Goal: Check status: Check status

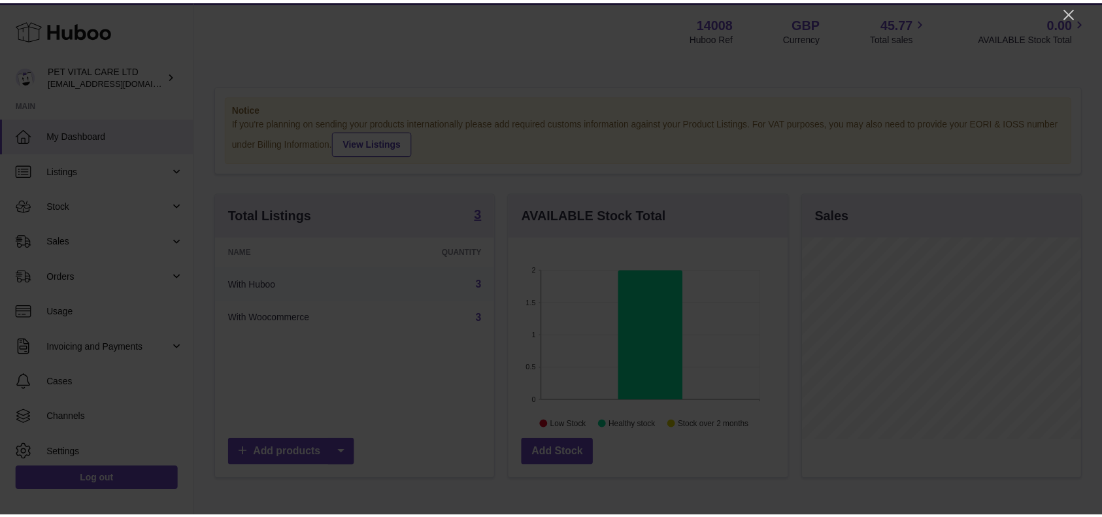
scroll to position [204, 282]
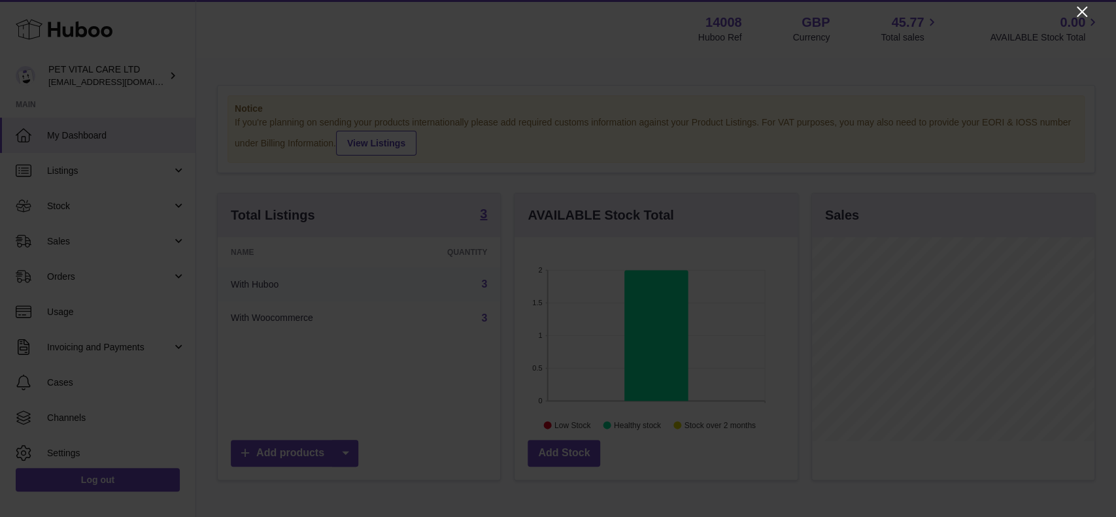
click at [826, 12] on icon "Close" at bounding box center [1081, 12] width 10 height 10
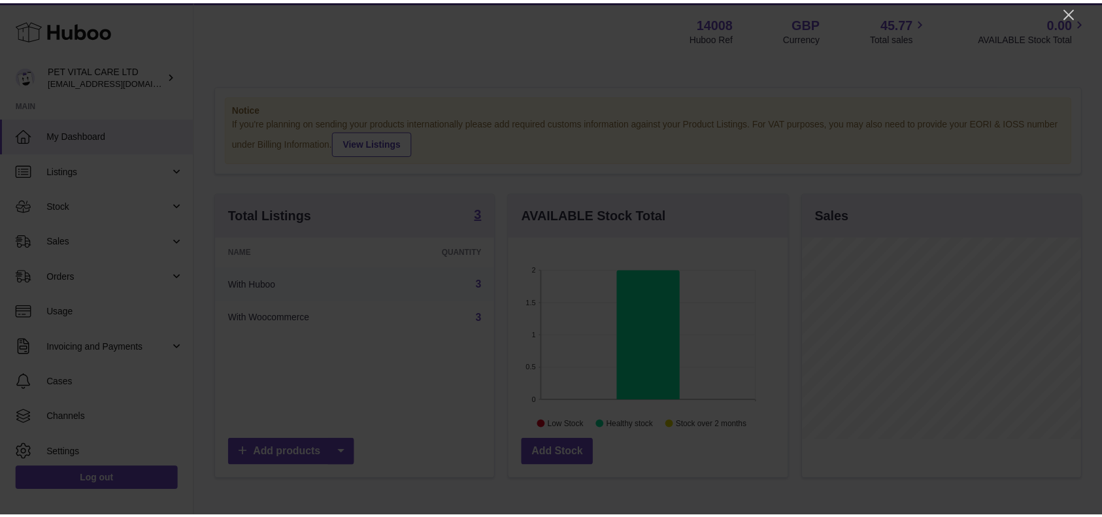
scroll to position [653307, 653233]
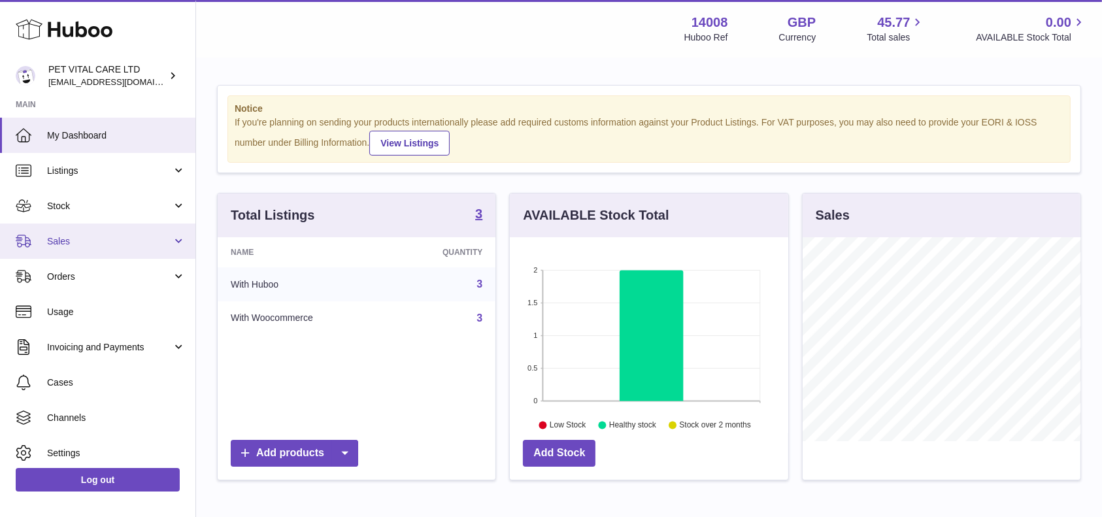
drag, startPoint x: 99, startPoint y: 232, endPoint x: 93, endPoint y: 240, distance: 10.2
click at [99, 232] on link "Sales" at bounding box center [97, 241] width 195 height 35
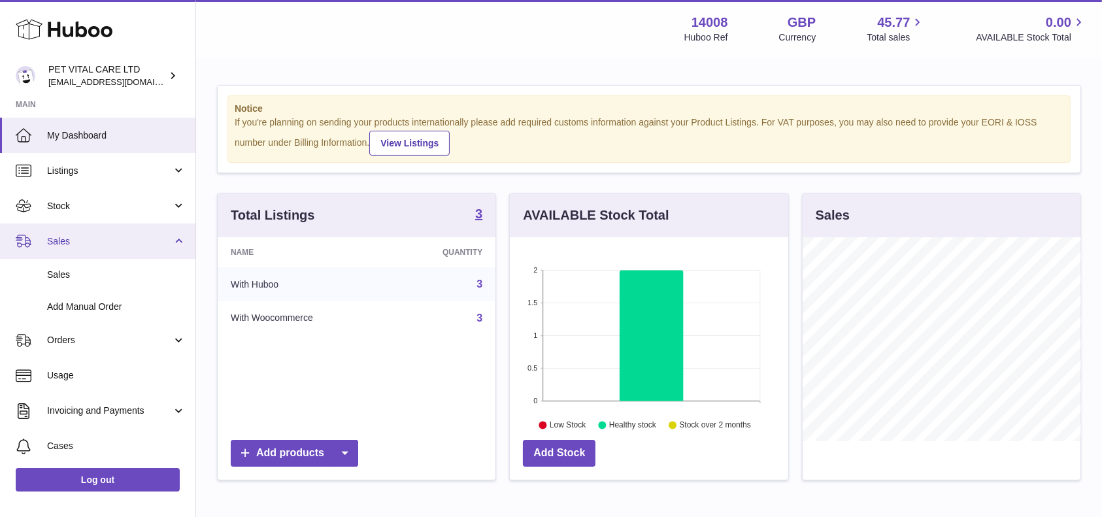
click at [83, 257] on link "Sales" at bounding box center [97, 241] width 195 height 35
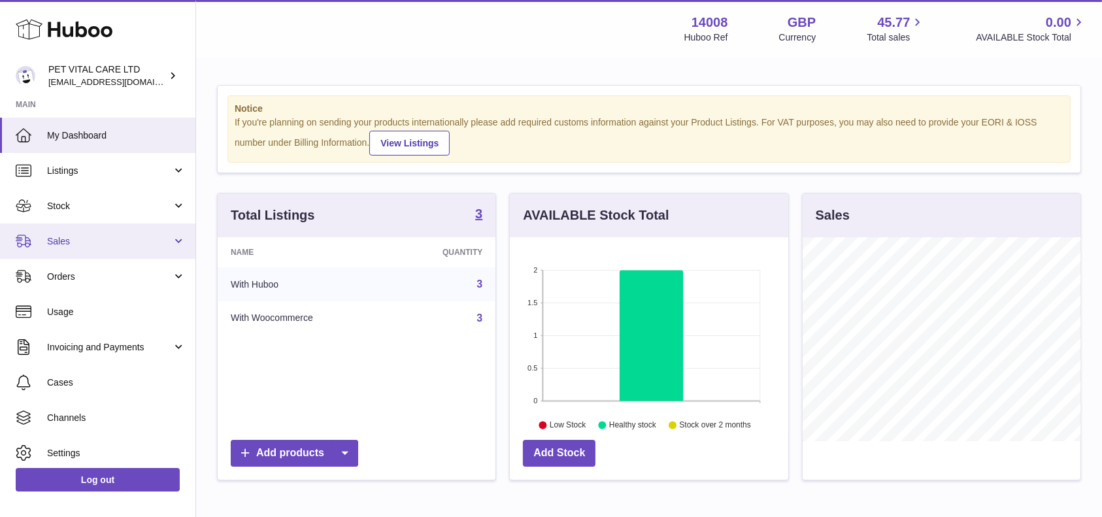
click at [47, 249] on link "Sales" at bounding box center [97, 241] width 195 height 35
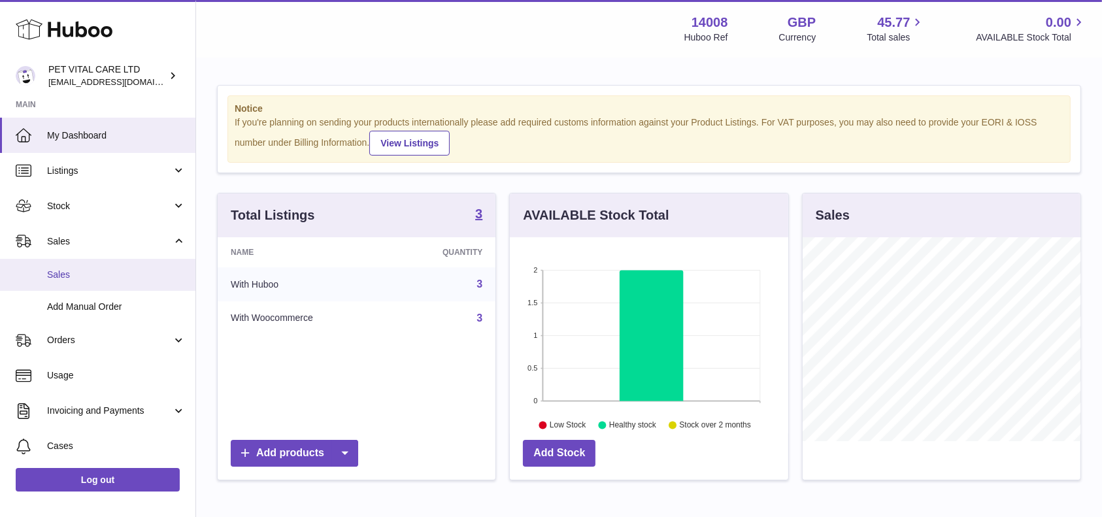
click at [52, 274] on span "Sales" at bounding box center [116, 275] width 139 height 12
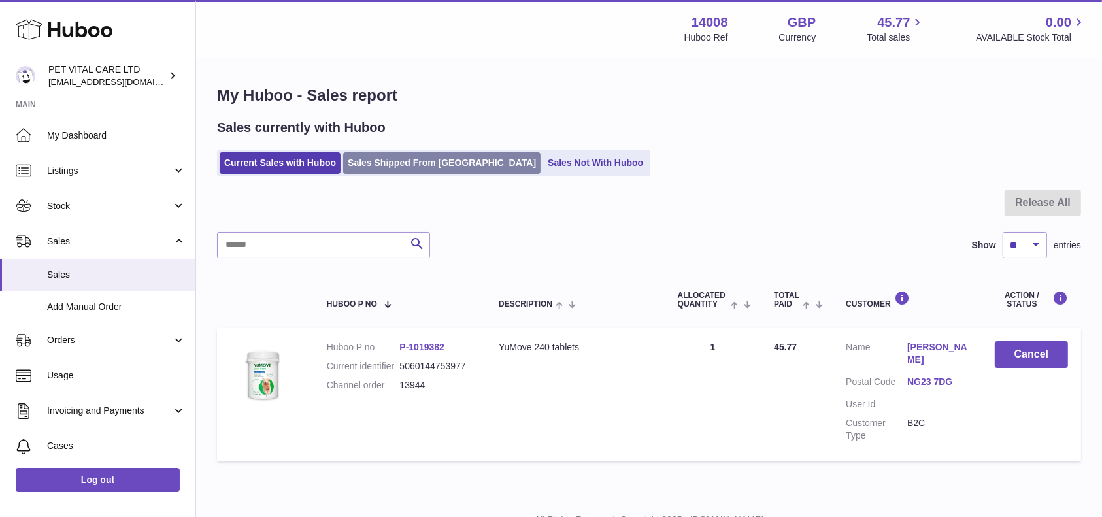
click at [349, 152] on link "Sales Shipped From Huboo" at bounding box center [441, 163] width 197 height 22
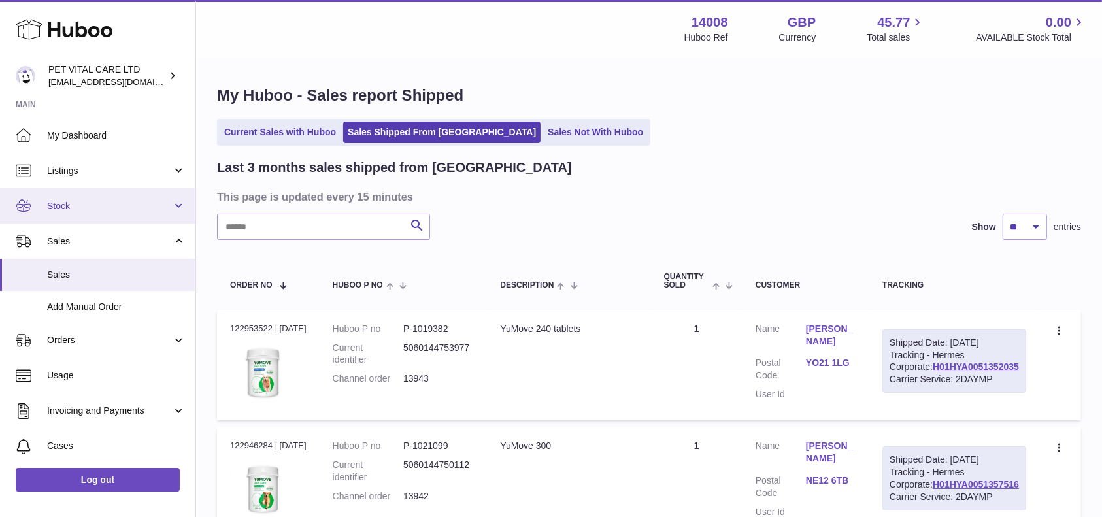
click at [80, 201] on span "Stock" at bounding box center [109, 206] width 125 height 12
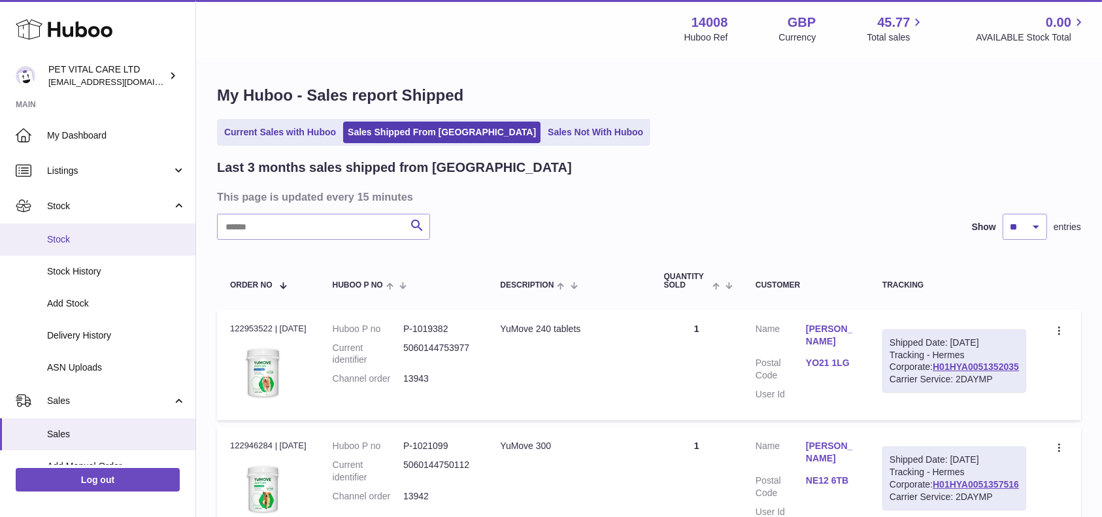
click at [60, 238] on span "Stock" at bounding box center [116, 239] width 139 height 12
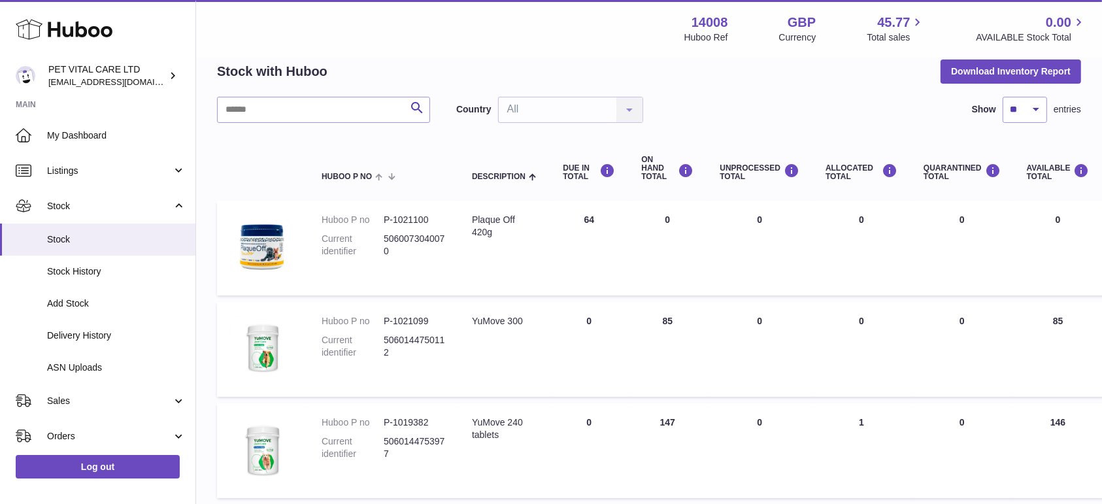
scroll to position [87, 0]
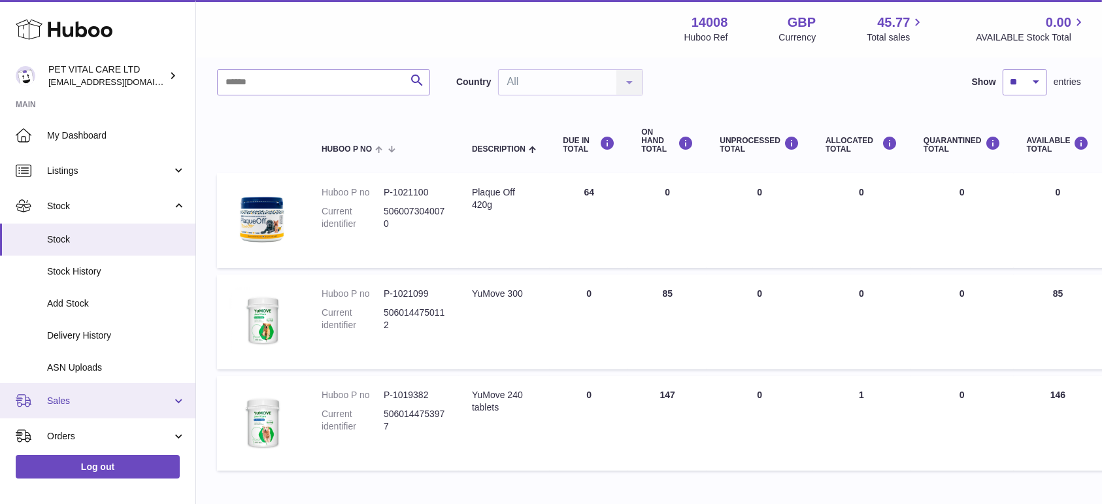
click at [105, 403] on span "Sales" at bounding box center [109, 401] width 125 height 12
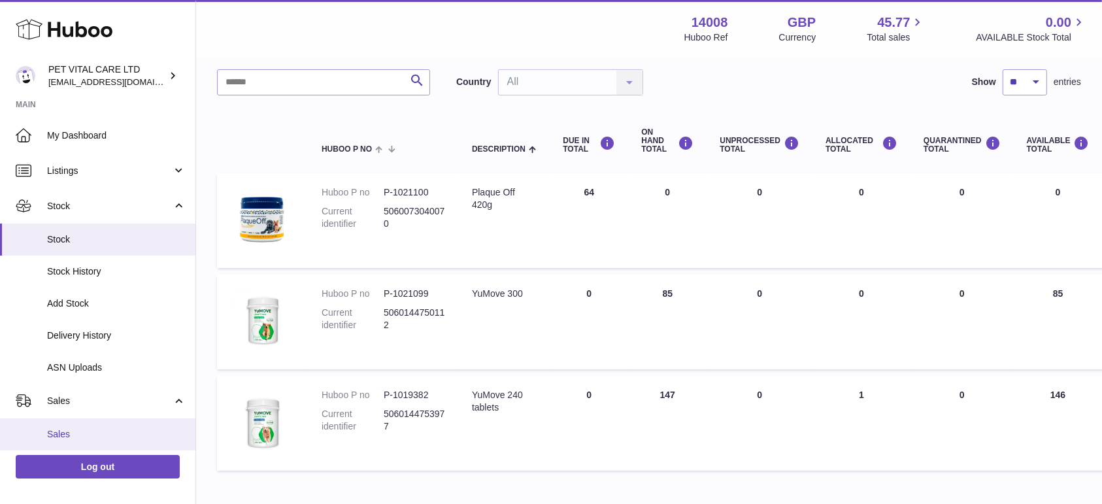
click at [78, 424] on link "Sales" at bounding box center [97, 434] width 195 height 32
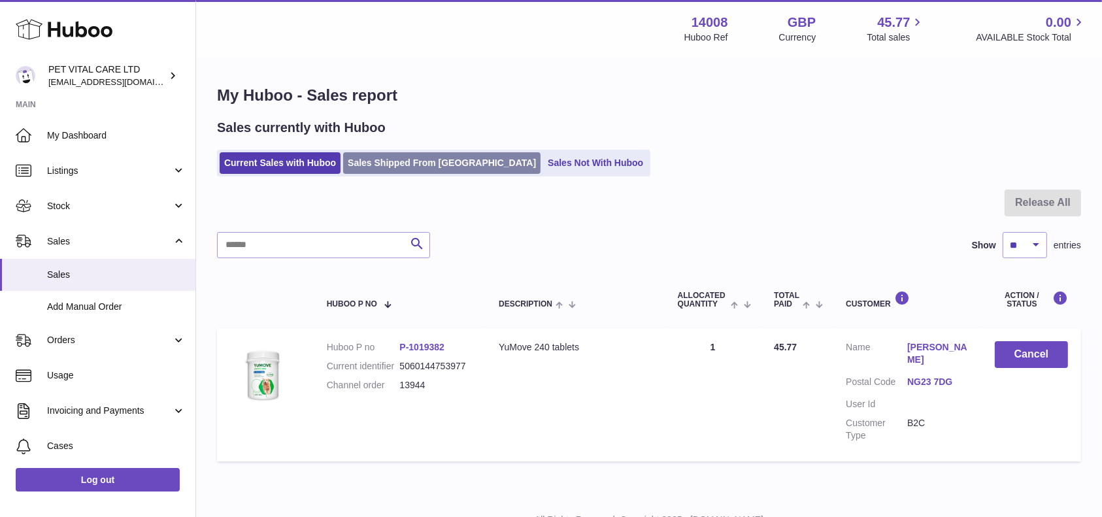
click at [382, 156] on link "Sales Shipped From [GEOGRAPHIC_DATA]" at bounding box center [441, 163] width 197 height 22
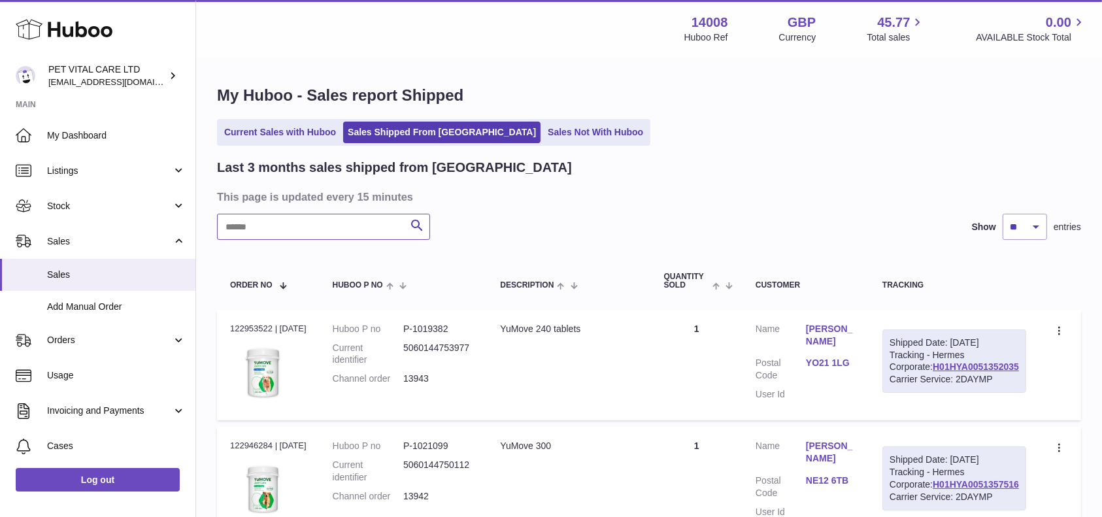
paste input "**********"
click at [0, 218] on div at bounding box center [0, 258] width 0 height 517
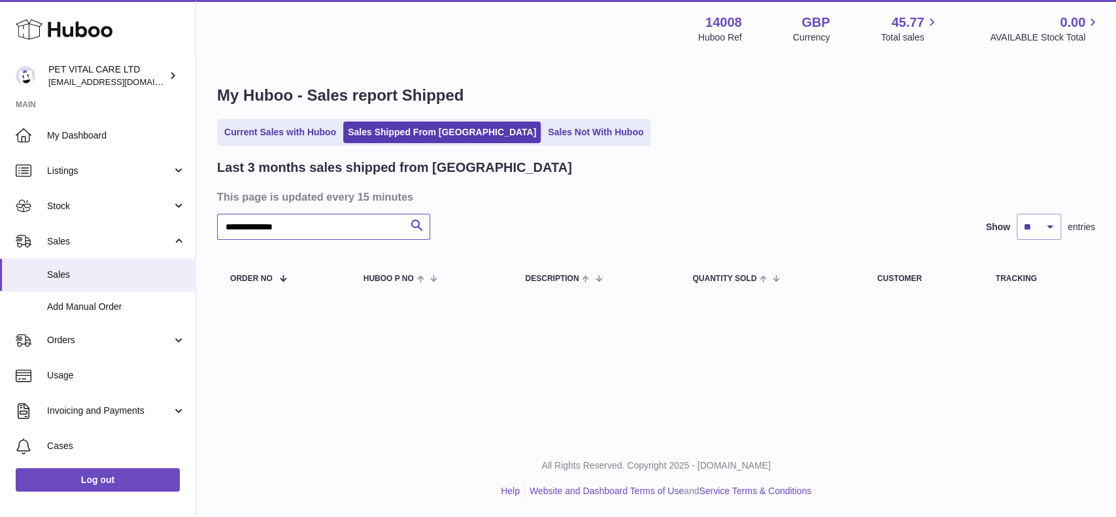
click at [346, 226] on input "**********" at bounding box center [323, 227] width 213 height 26
click at [252, 234] on input "**********" at bounding box center [323, 227] width 213 height 26
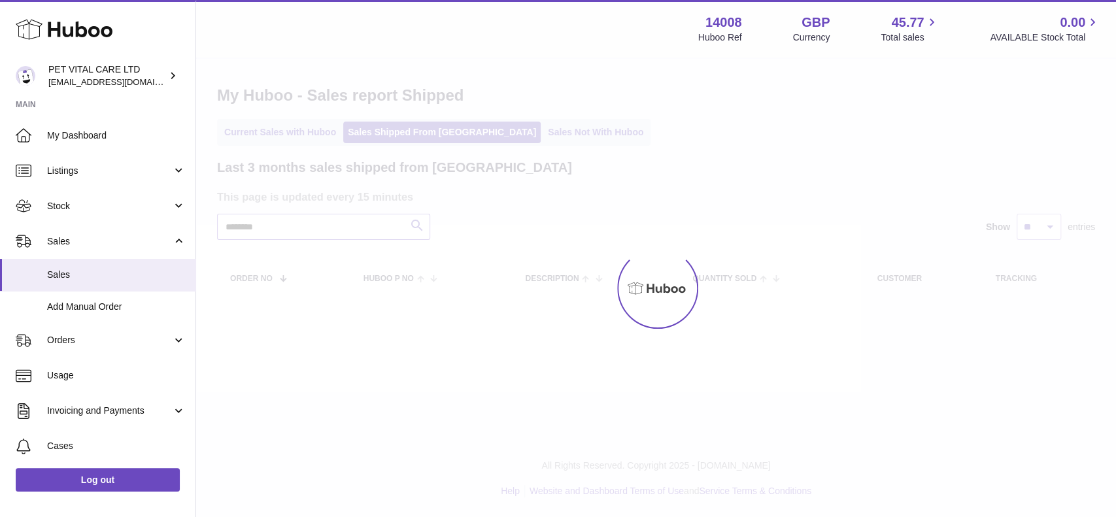
type input "********"
click at [414, 229] on div at bounding box center [655, 288] width 919 height 458
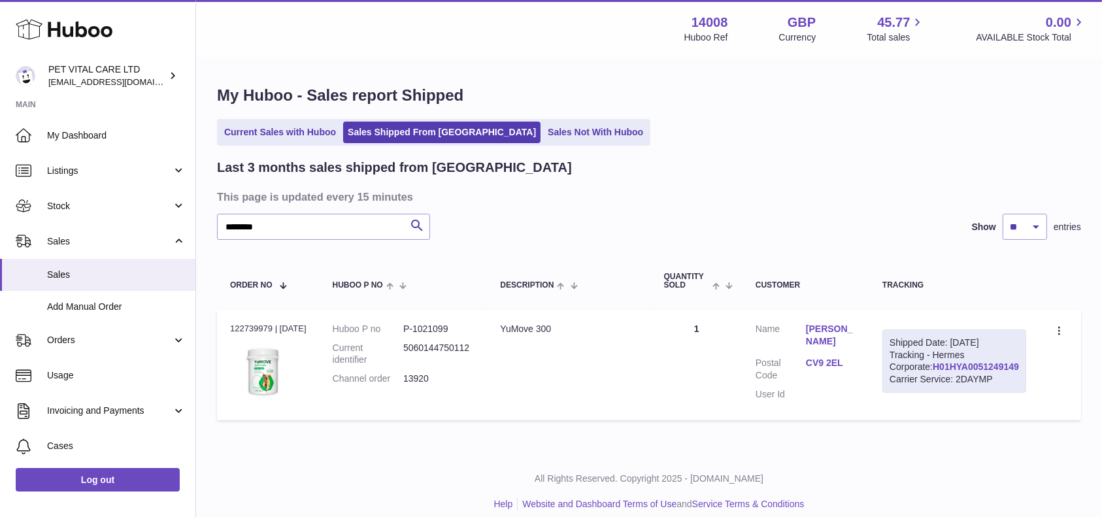
click at [981, 372] on link "H01HYA0051249149" at bounding box center [976, 366] width 86 height 10
drag, startPoint x: 1025, startPoint y: 390, endPoint x: 928, endPoint y: 389, distance: 96.7
click at [929, 389] on div "Shipped Date: 13th Aug 2025 Tracking - Hermes Corporate: H01HYA0051249149 Carri…" at bounding box center [954, 361] width 144 height 64
copy link "H01HYA0051249149"
click at [394, 124] on link "Sales Shipped From [GEOGRAPHIC_DATA]" at bounding box center [441, 133] width 197 height 22
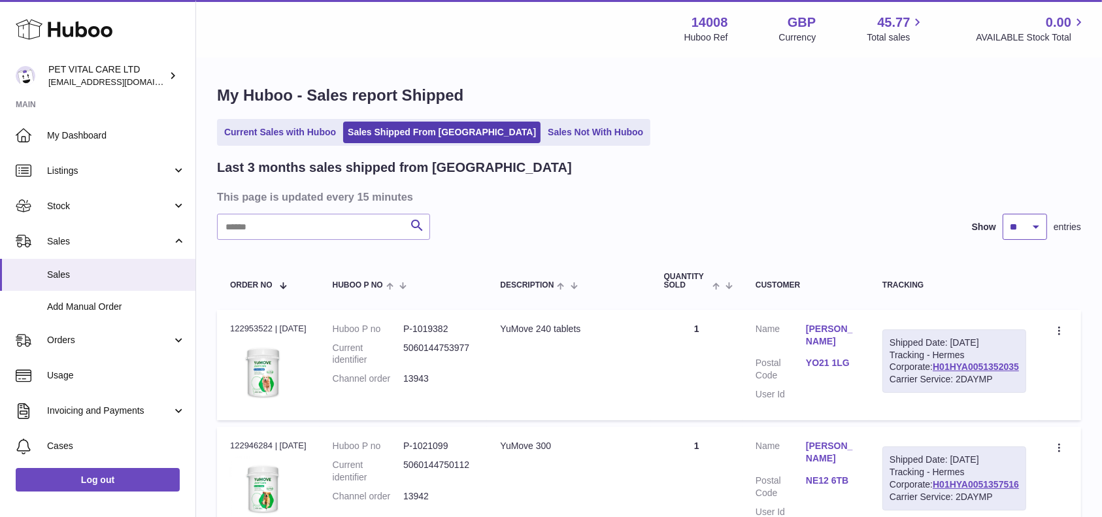
click at [1033, 222] on select "** ** **" at bounding box center [1024, 227] width 44 height 26
select select "**"
click at [1002, 214] on select "** ** **" at bounding box center [1024, 227] width 44 height 26
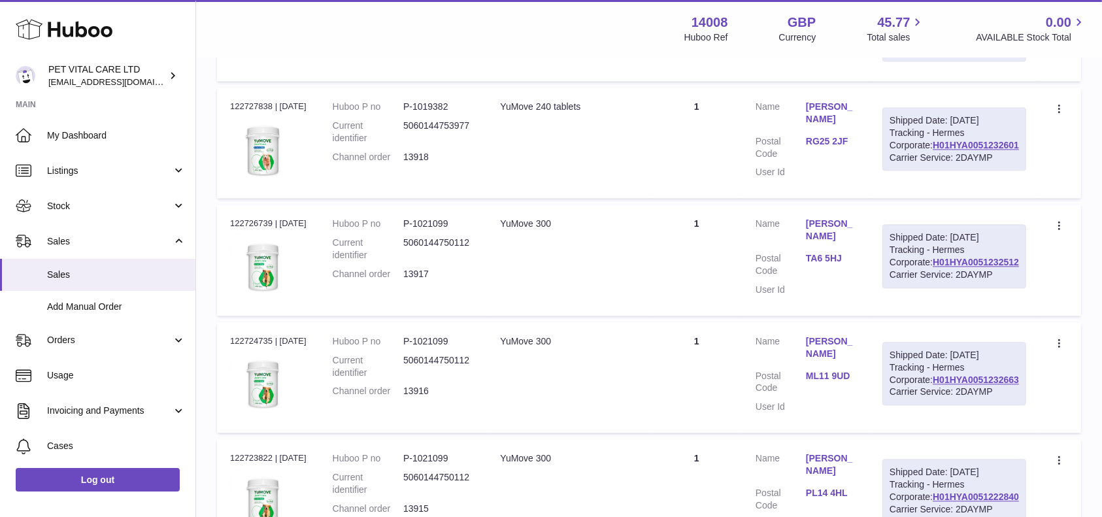
scroll to position [3049, 0]
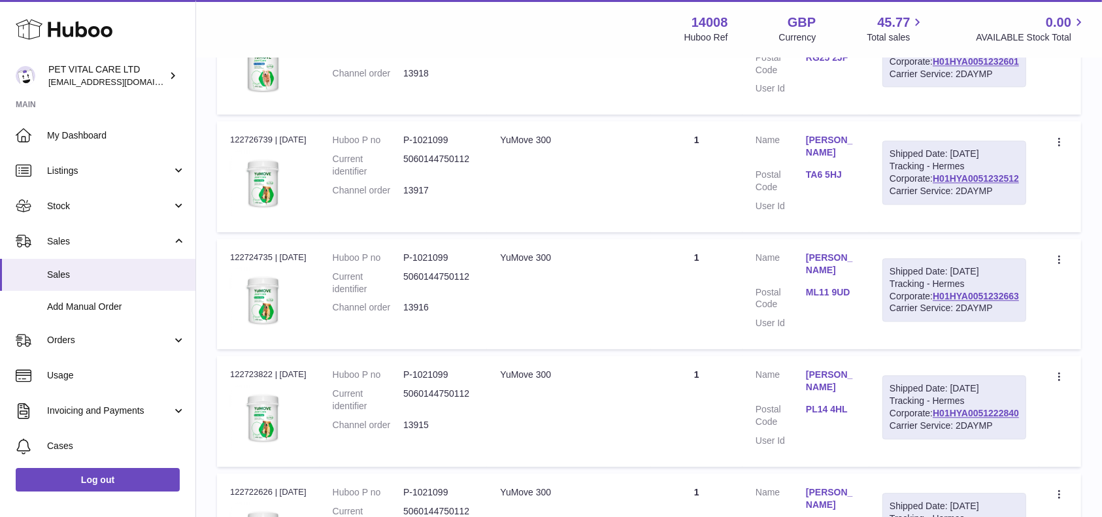
drag, startPoint x: 1023, startPoint y: 264, endPoint x: 884, endPoint y: 260, distance: 139.9
copy link "H01HYA0051248983"
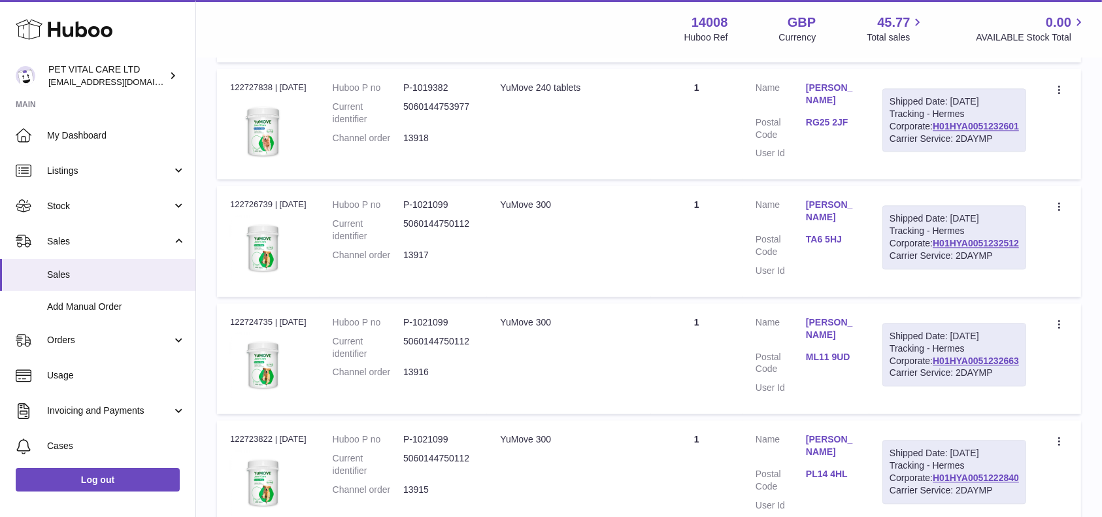
scroll to position [2875, 0]
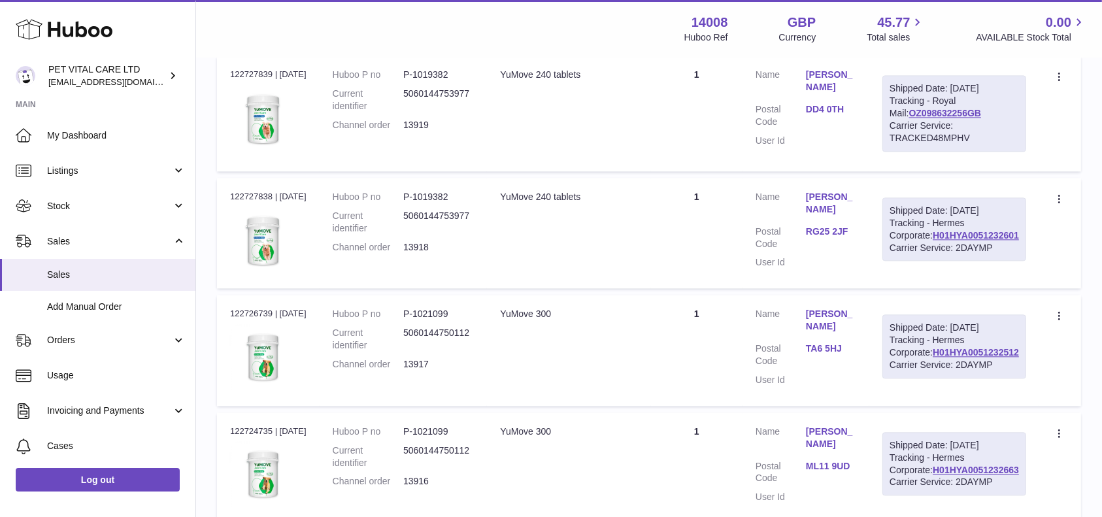
drag, startPoint x: 1021, startPoint y: 293, endPoint x: 924, endPoint y: 297, distance: 97.5
copy link "H01HYA0051256459"
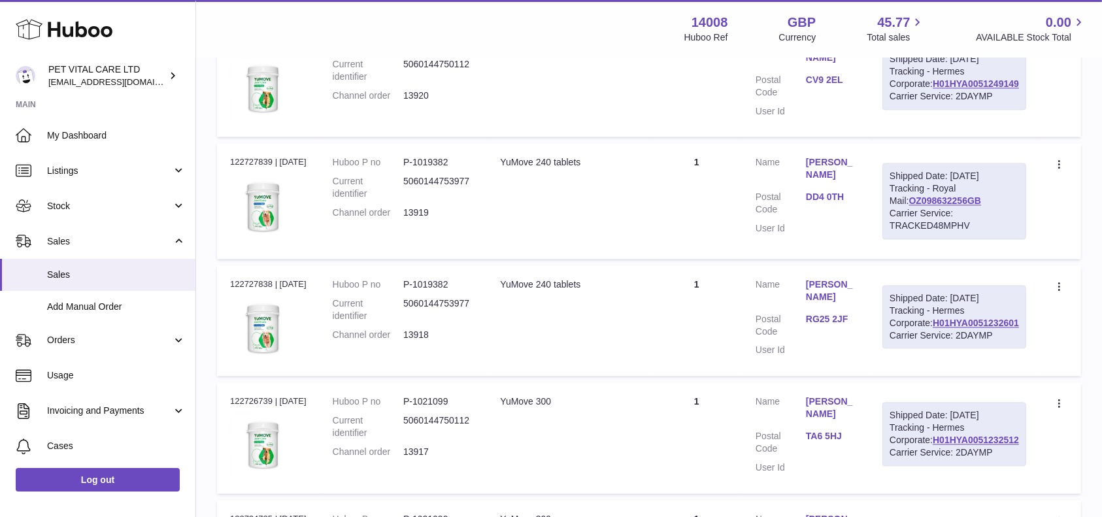
drag, startPoint x: 1023, startPoint y: 237, endPoint x: 931, endPoint y: 234, distance: 92.2
copy link "H01HYA0051257021"
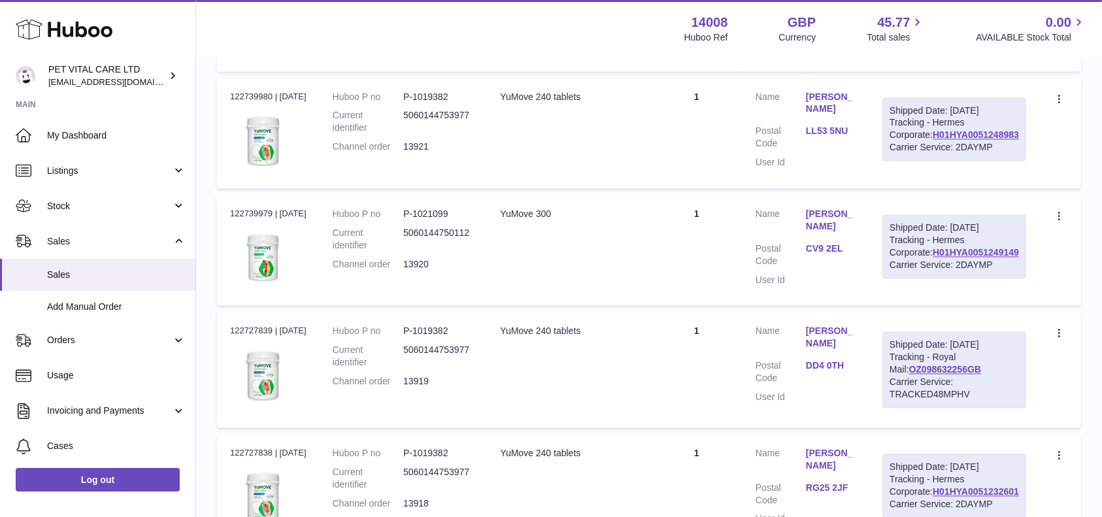
scroll to position [2614, 0]
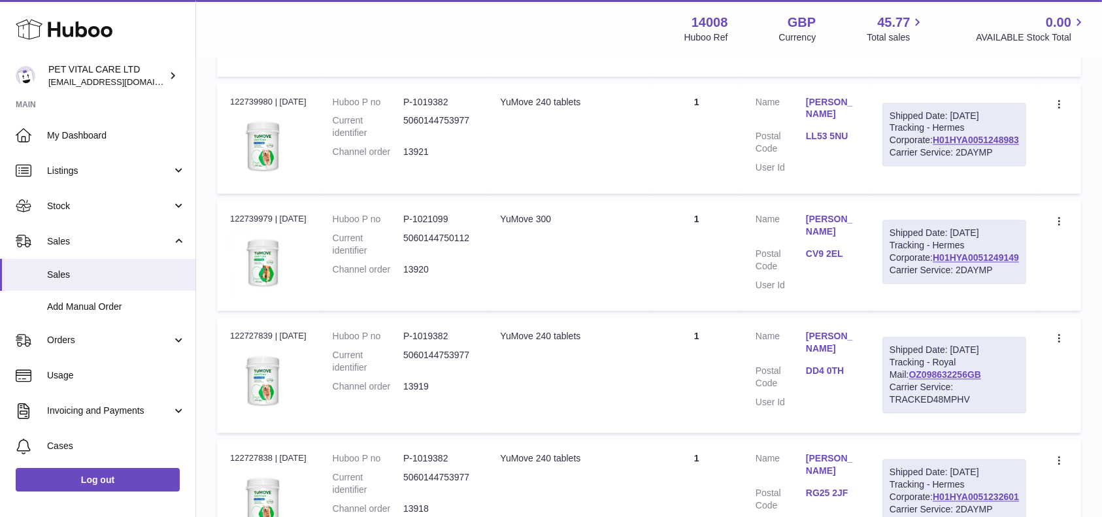
drag, startPoint x: 1025, startPoint y: 261, endPoint x: 925, endPoint y: 268, distance: 99.5
copy link "H01HYA0051265648"
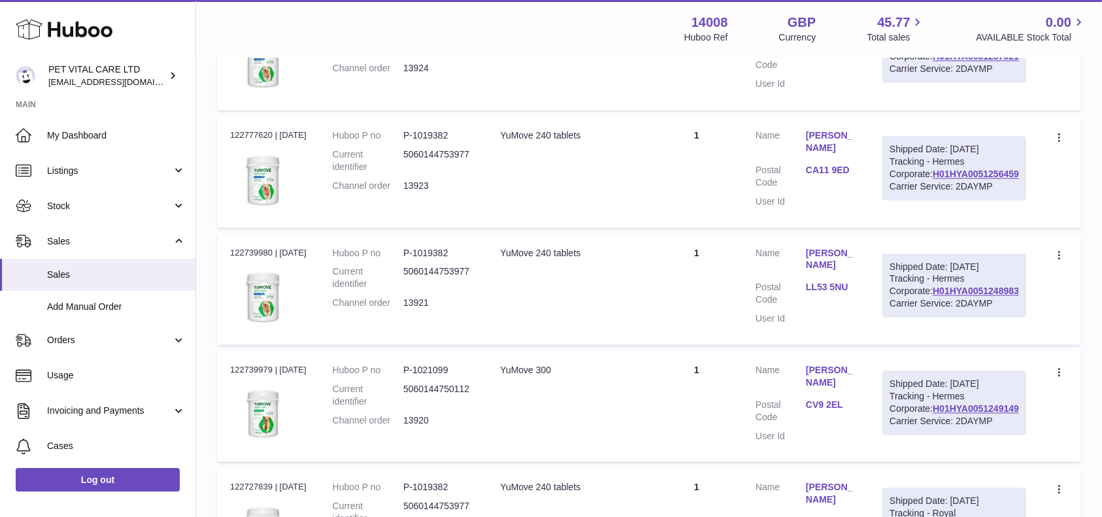
scroll to position [2440, 0]
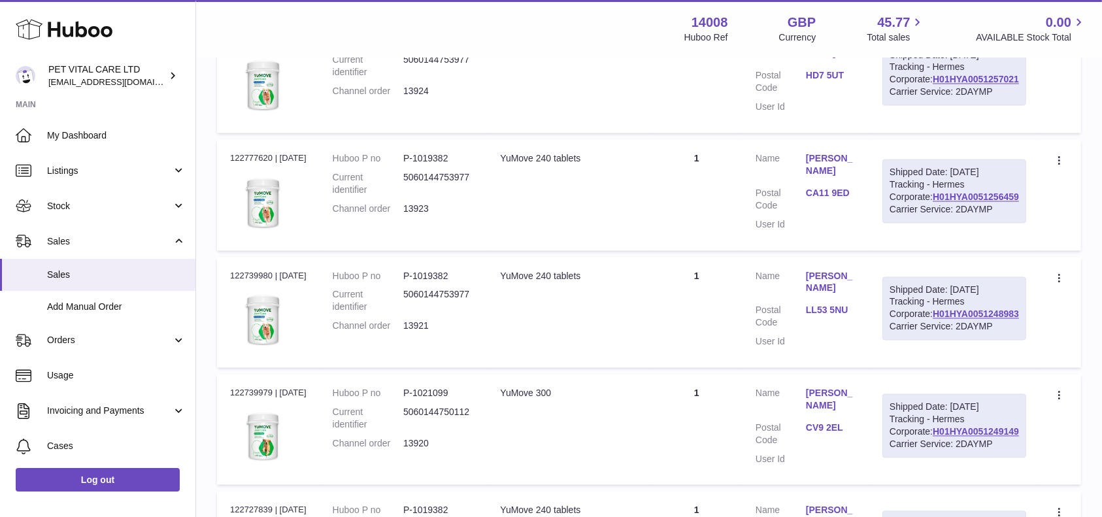
drag, startPoint x: 1021, startPoint y: 290, endPoint x: 933, endPoint y: 295, distance: 89.0
copy link "H01HYA0051265799"
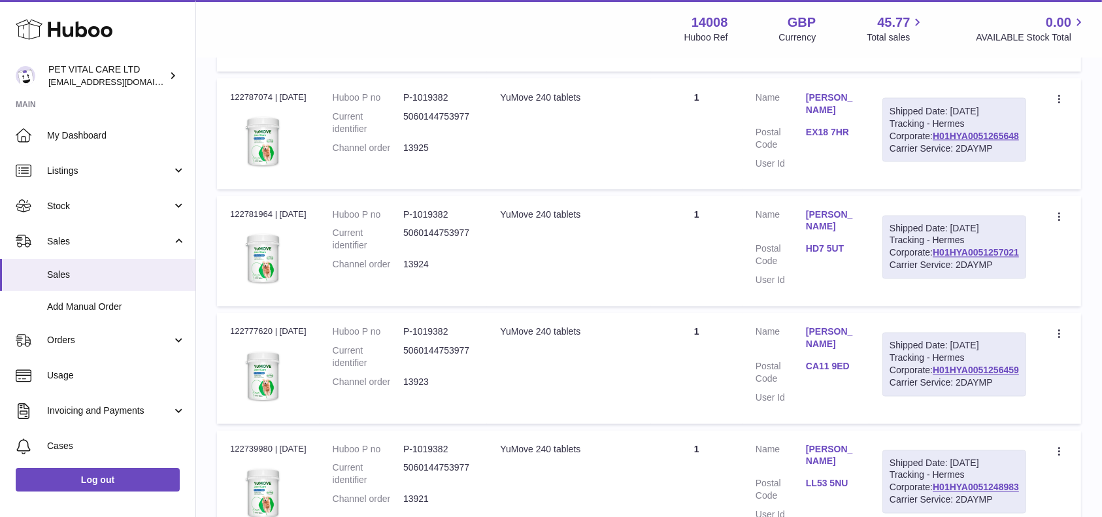
scroll to position [2265, 0]
drag, startPoint x: 1016, startPoint y: 318, endPoint x: 928, endPoint y: 318, distance: 88.2
copy link "OZ098647627GB"
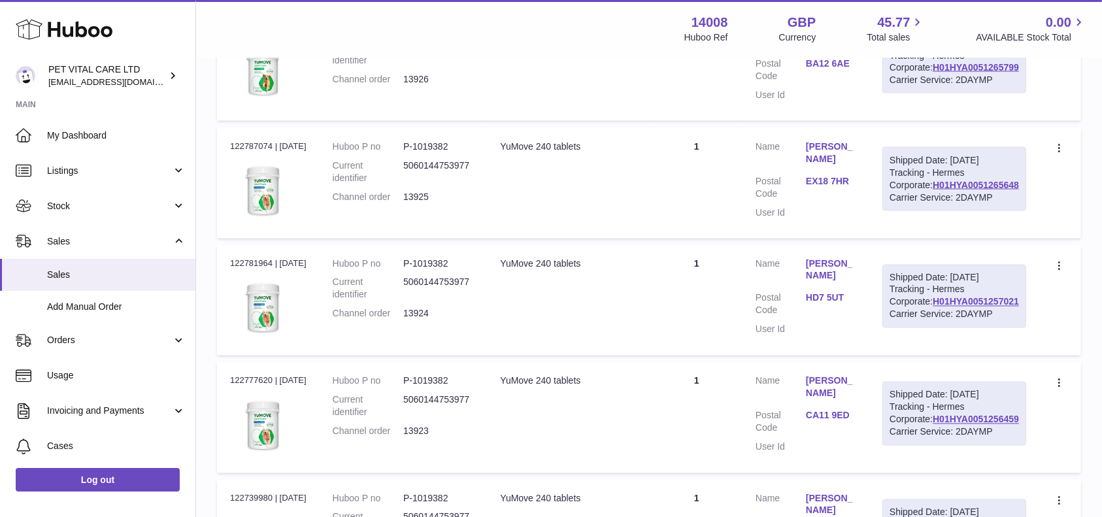
scroll to position [2178, 0]
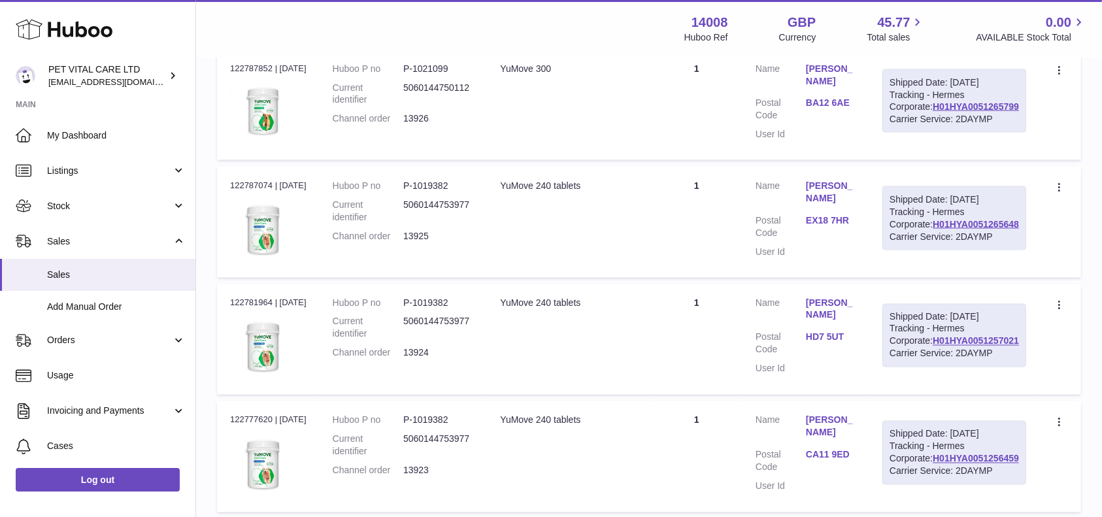
drag, startPoint x: 1020, startPoint y: 257, endPoint x: 935, endPoint y: 260, distance: 85.6
copy link "H01HYA0051280513"
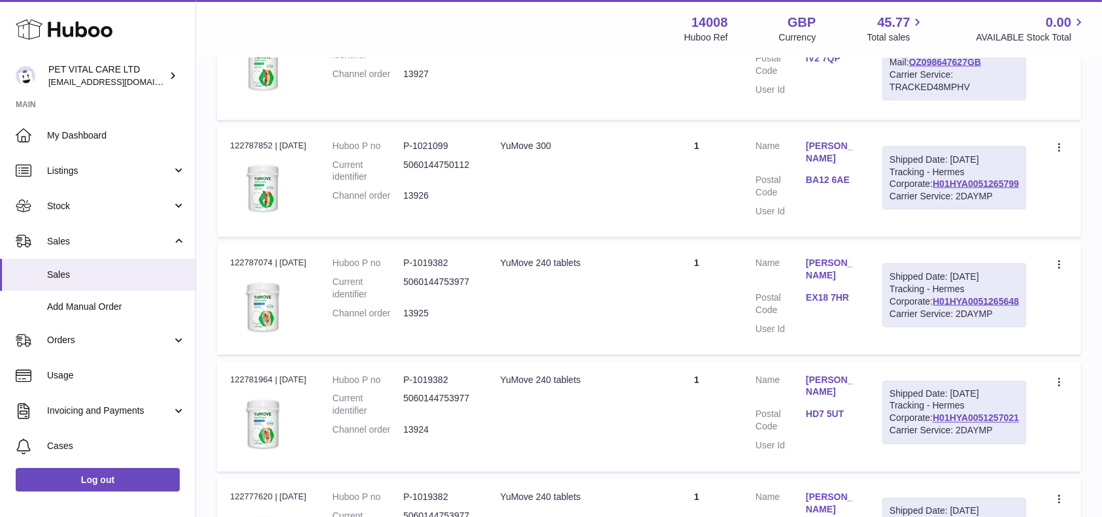
scroll to position [2004, 0]
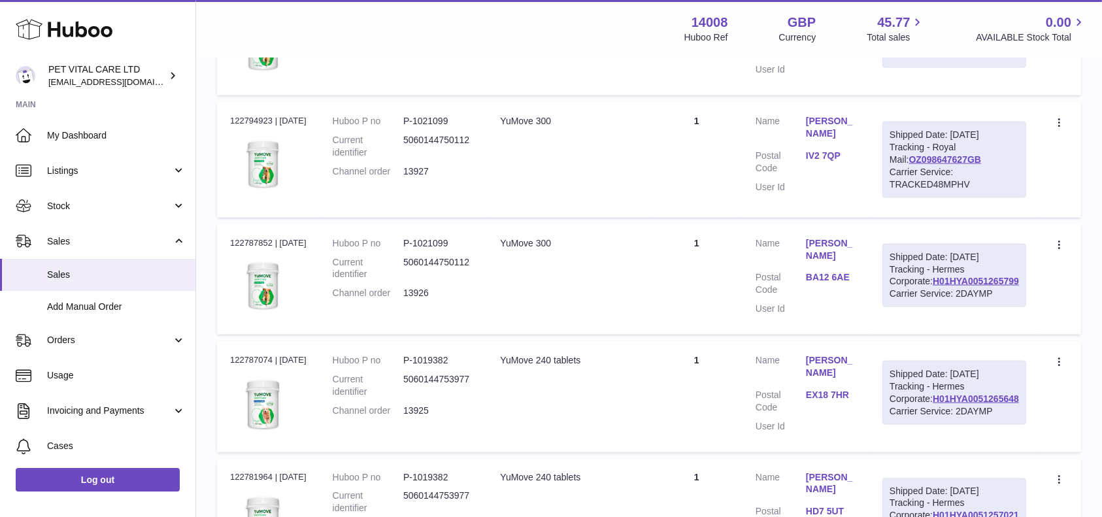
drag, startPoint x: 1023, startPoint y: 286, endPoint x: 925, endPoint y: 285, distance: 98.0
copy link "H01HYA0051280246"
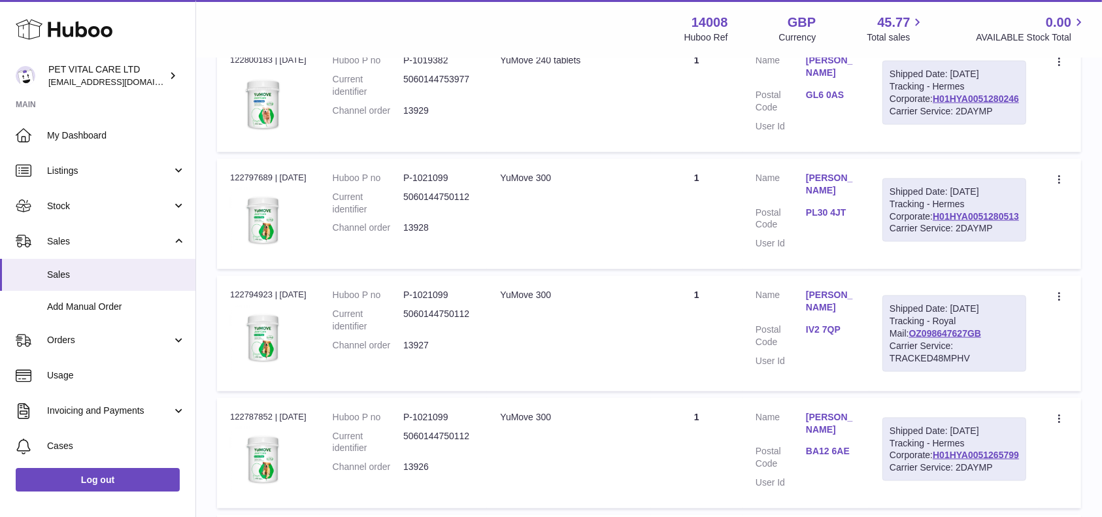
drag, startPoint x: 1023, startPoint y: 311, endPoint x: 921, endPoint y: 314, distance: 102.0
copy link "H01HYA0051281298"
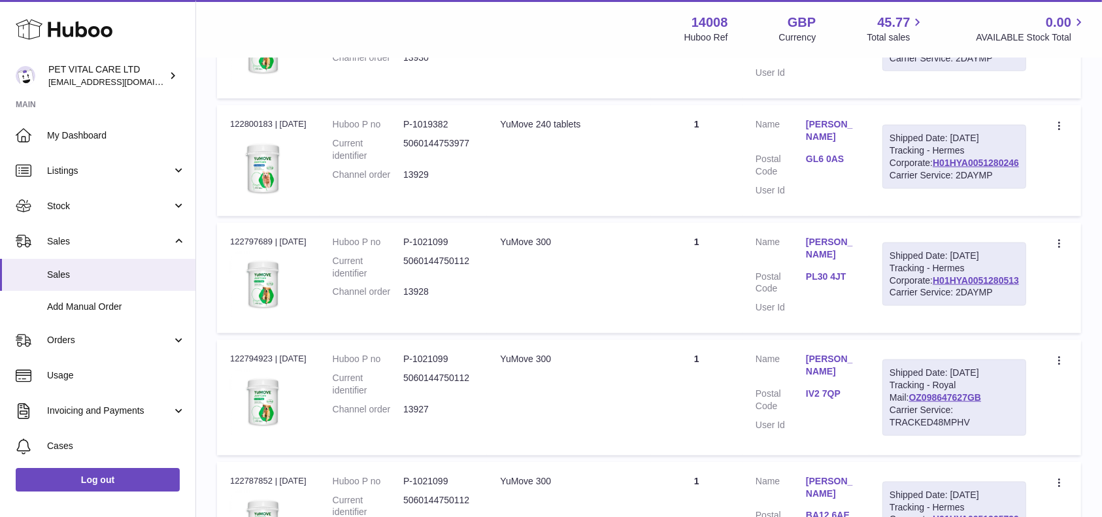
scroll to position [1742, 0]
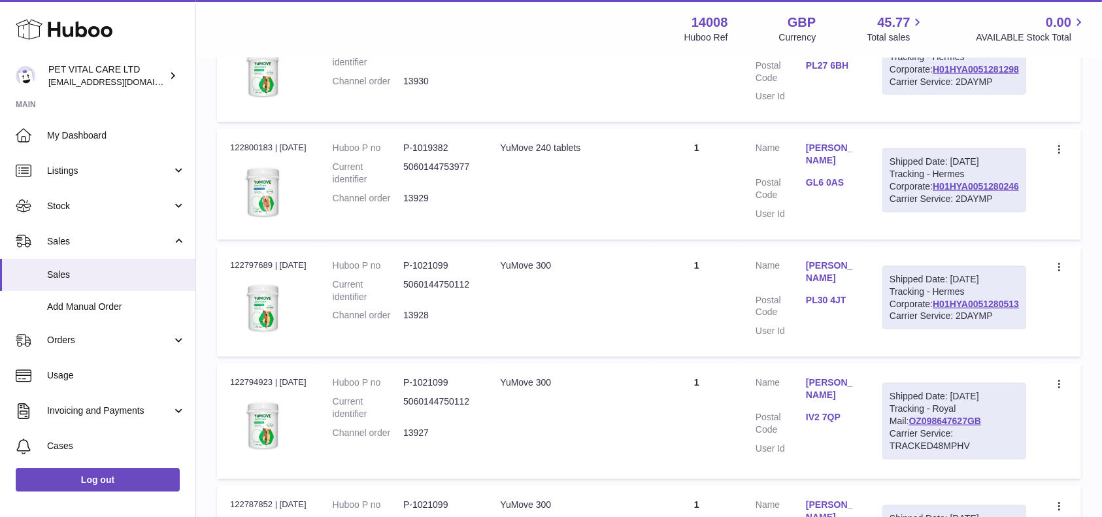
drag, startPoint x: 1021, startPoint y: 257, endPoint x: 931, endPoint y: 258, distance: 90.8
copy link "H01HYA0051282757"
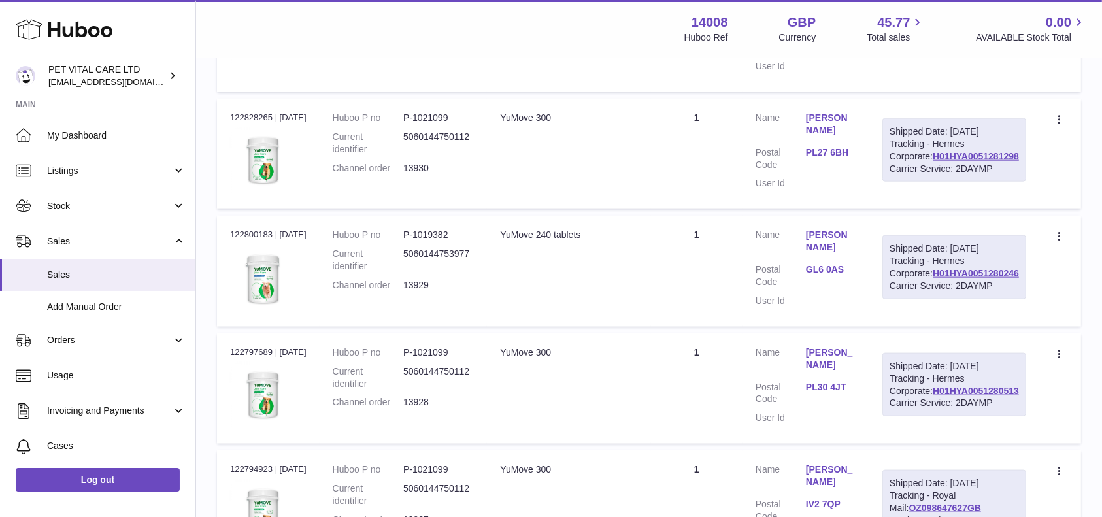
drag, startPoint x: 1020, startPoint y: 198, endPoint x: 927, endPoint y: 201, distance: 93.5
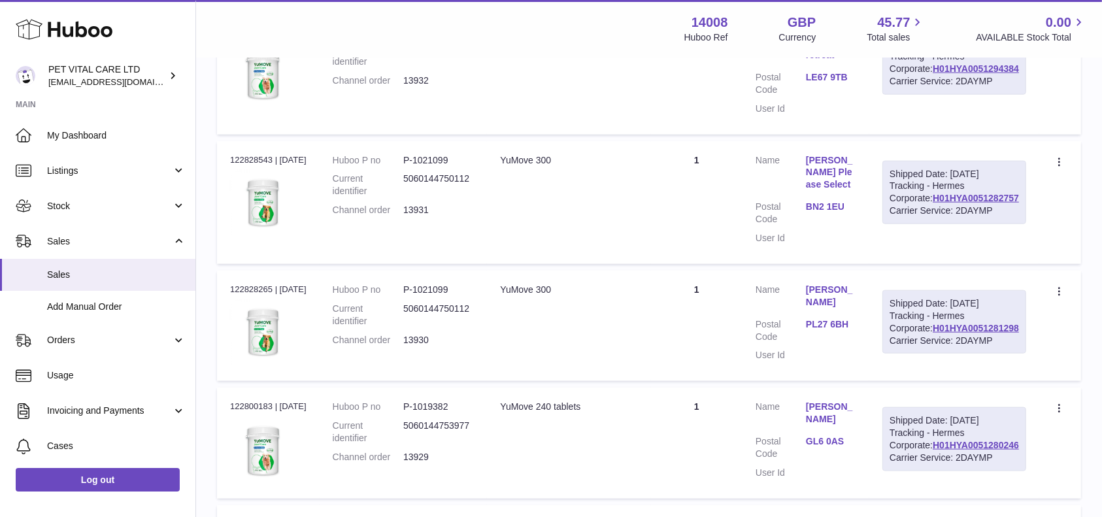
scroll to position [1481, 0]
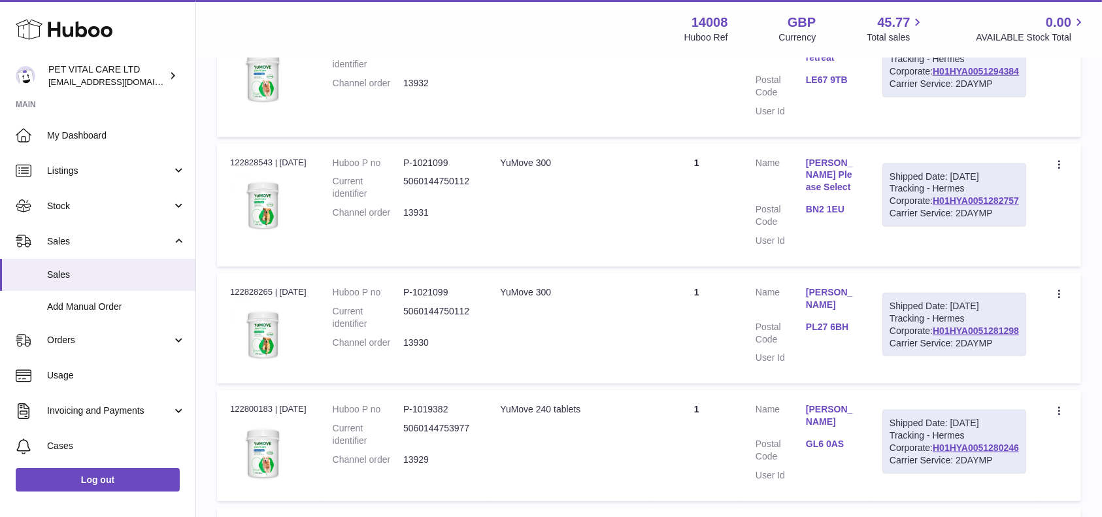
drag, startPoint x: 1011, startPoint y: 223, endPoint x: 929, endPoint y: 226, distance: 82.4
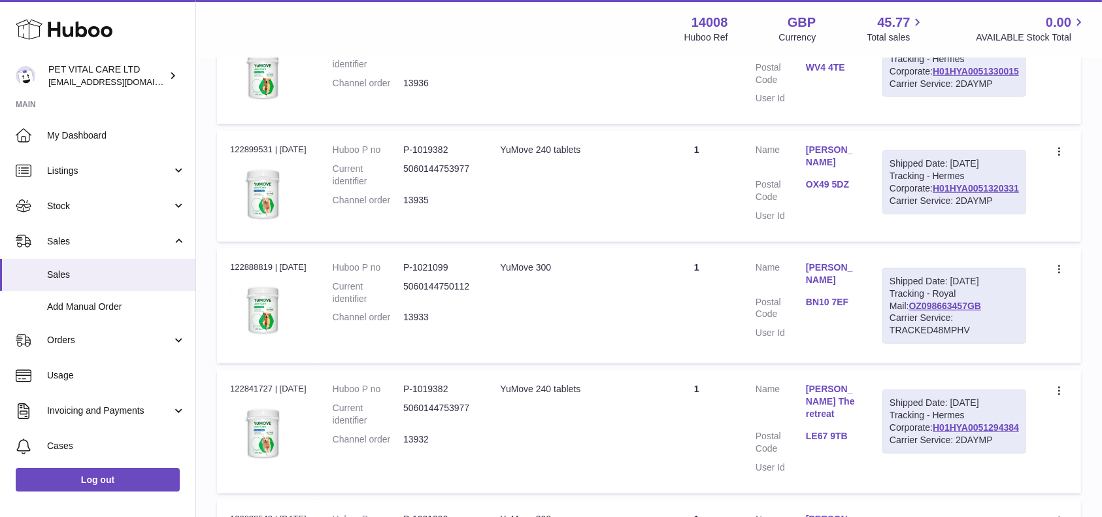
scroll to position [1219, 0]
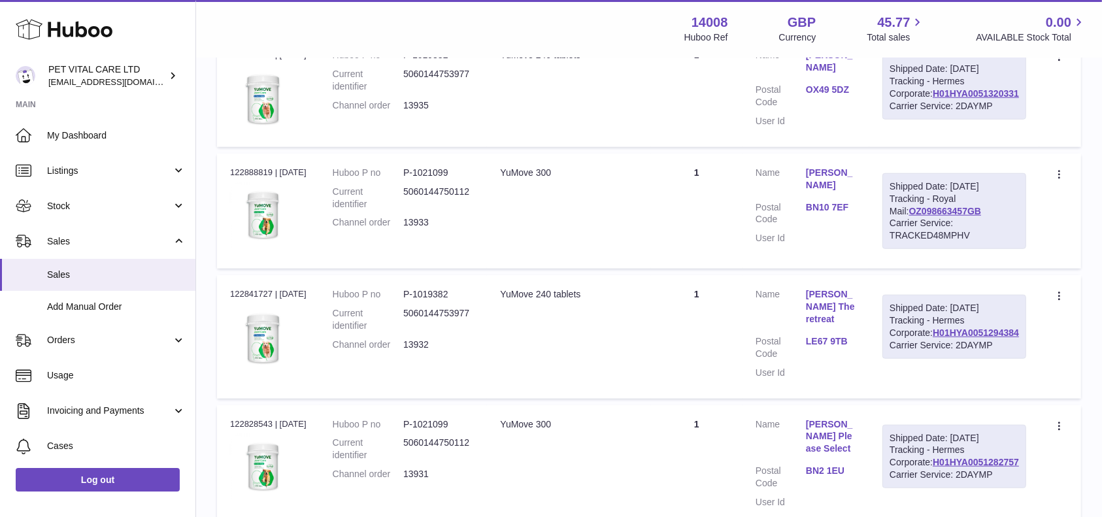
drag, startPoint x: 1025, startPoint y: 343, endPoint x: 929, endPoint y: 342, distance: 95.4
click at [929, 120] on div "Shipped Date: 15th Aug 2025 Tracking - Hermes Corporate: H01HYA0051320331 Carri…" at bounding box center [954, 88] width 144 height 64
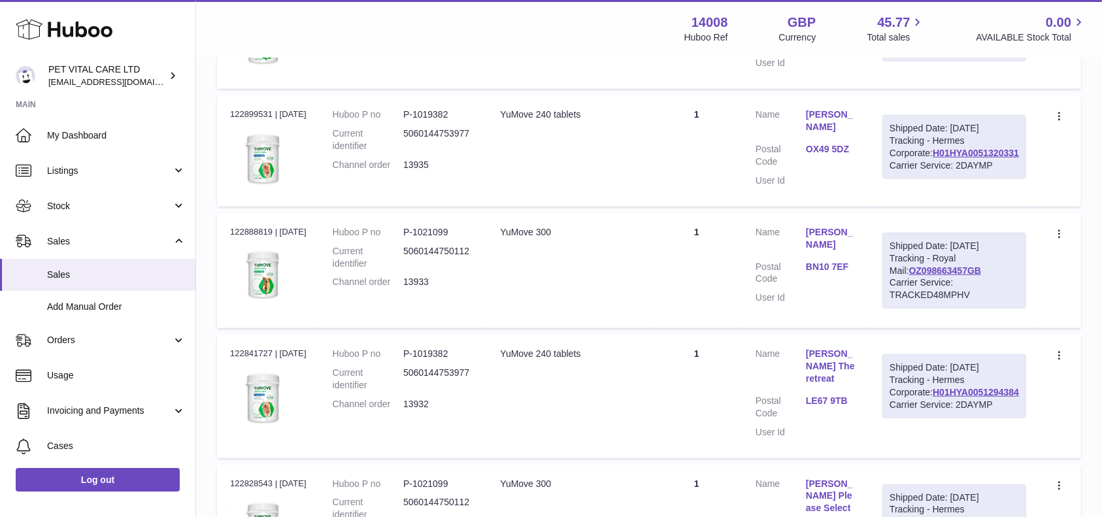
scroll to position [1133, 0]
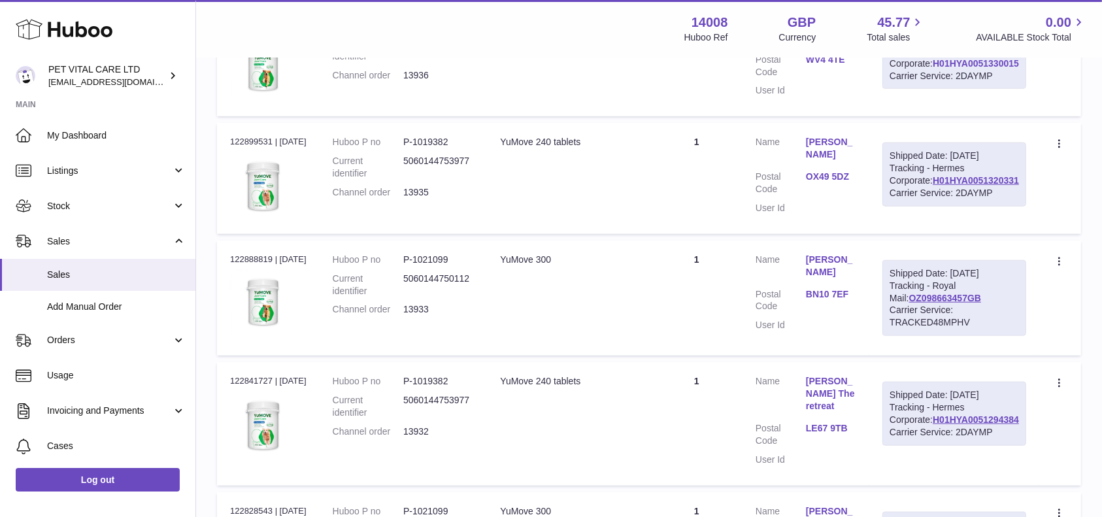
drag, startPoint x: 1025, startPoint y: 278, endPoint x: 935, endPoint y: 280, distance: 90.2
click at [935, 90] on div "Shipped Date: 15th Aug 2025 Tracking - Hermes Corporate: H01HYA0051330015 Carri…" at bounding box center [954, 57] width 144 height 64
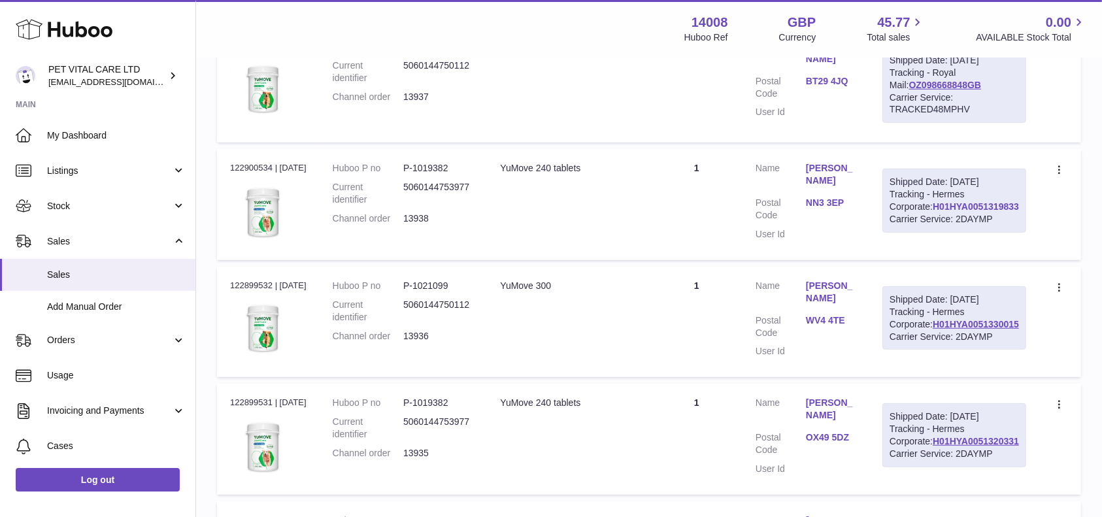
scroll to position [871, 0]
drag, startPoint x: 1012, startPoint y: 246, endPoint x: 929, endPoint y: 252, distance: 83.3
click at [929, 124] on div "Shipped Date: 15th Aug 2025 Tracking - Royal Mail: OZ098668848GB Carrier Servic…" at bounding box center [954, 86] width 144 height 76
drag, startPoint x: 1020, startPoint y: 394, endPoint x: 921, endPoint y: 394, distance: 98.7
click at [921, 260] on td "Shipped Date: 15th Aug 2025 Tracking - Hermes Corporate: H01HYA0051319833 Carri…" at bounding box center [954, 205] width 170 height 110
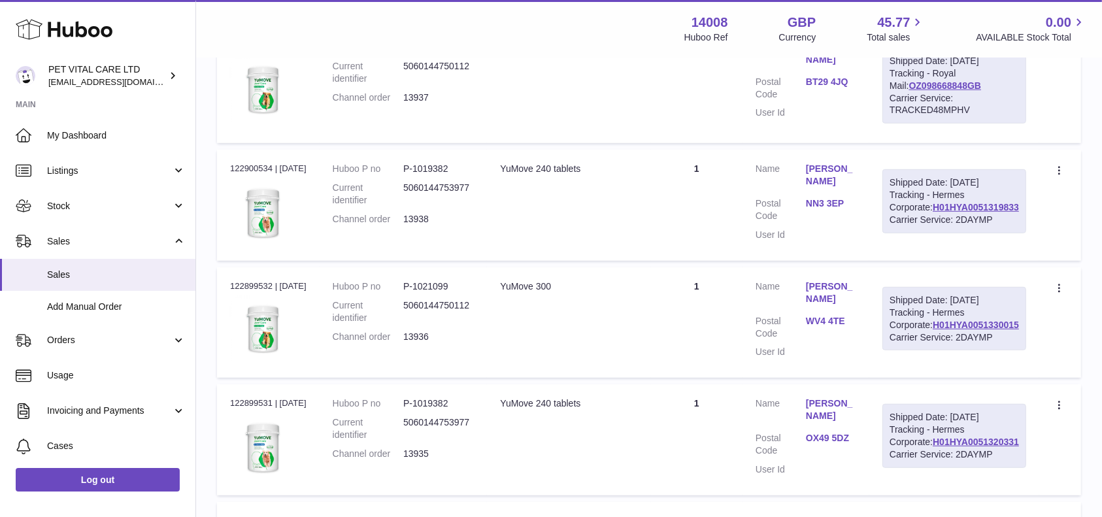
scroll to position [784, 0]
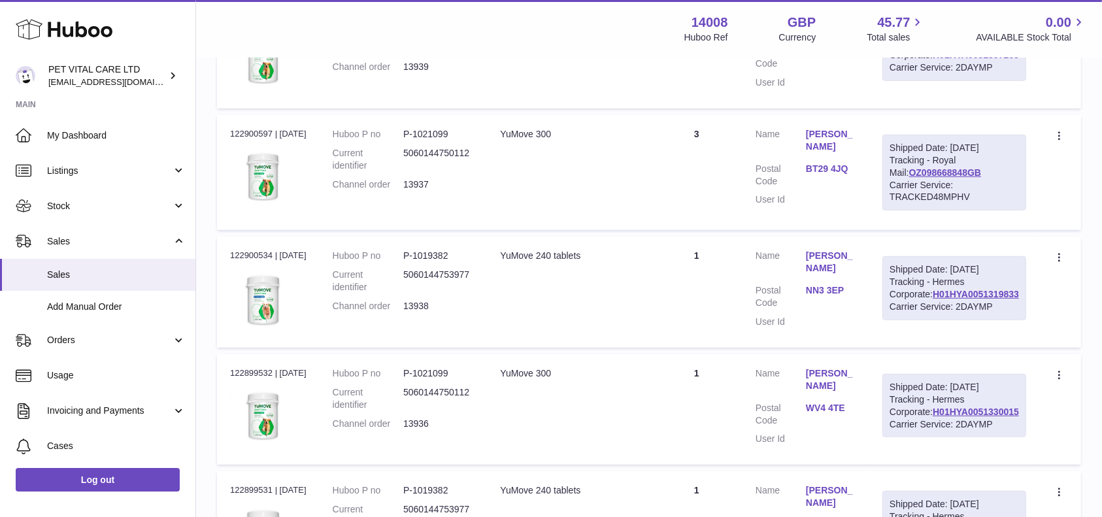
drag, startPoint x: 1022, startPoint y: 191, endPoint x: 934, endPoint y: 192, distance: 88.2
click at [934, 81] on div "Shipped Date: 16th Aug 2025 Tracking - Hermes Corporate: H01HYA0051357263 Carri…" at bounding box center [954, 49] width 144 height 64
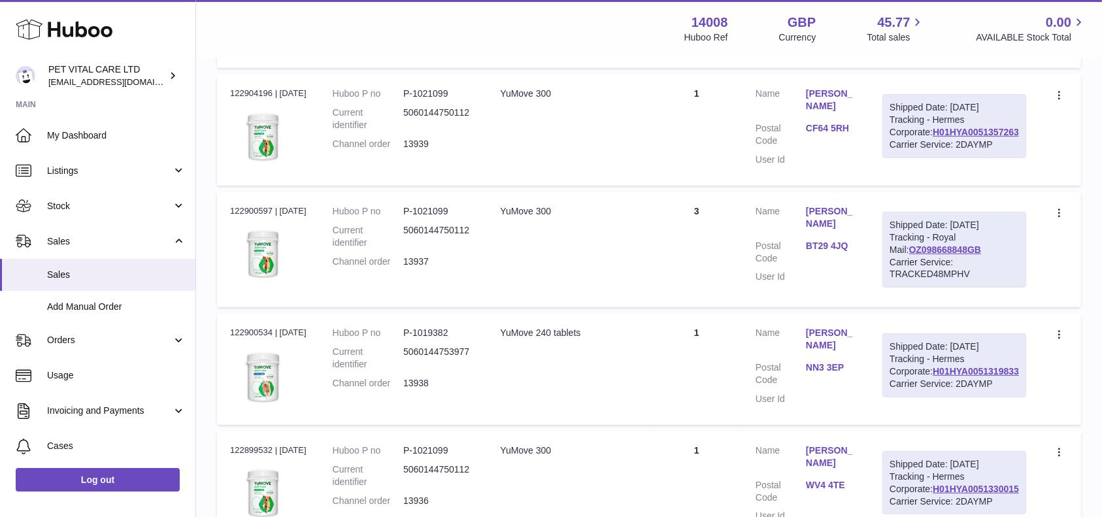
scroll to position [610, 0]
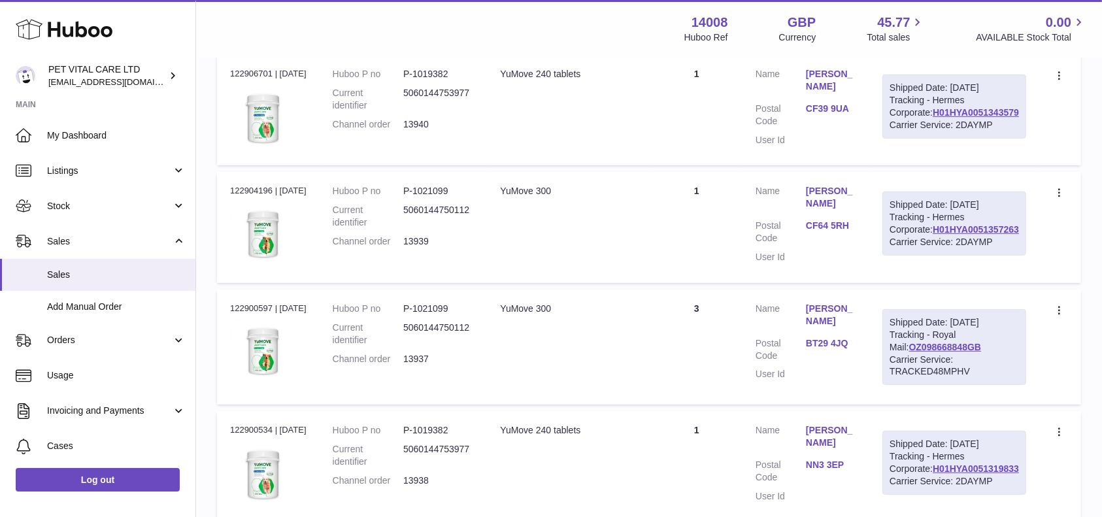
drag, startPoint x: 1022, startPoint y: 218, endPoint x: 925, endPoint y: 217, distance: 96.7
click at [925, 139] on div "Shipped Date: 16th Aug 2025 Tracking - Hermes Corporate: H01HYA0051343579 Carri…" at bounding box center [954, 107] width 144 height 64
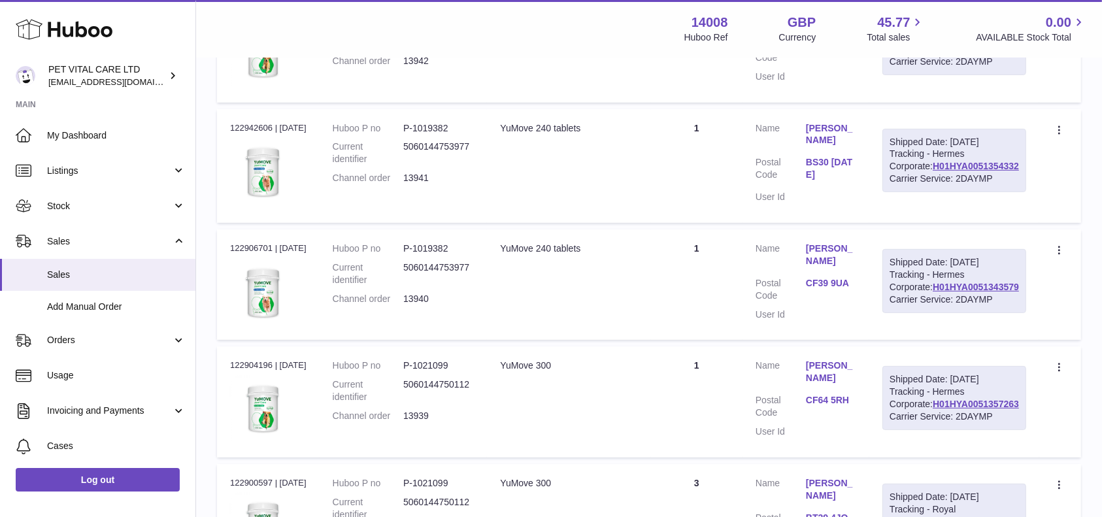
drag, startPoint x: 1019, startPoint y: 246, endPoint x: 929, endPoint y: 248, distance: 90.2
click at [929, 193] on div "Shipped Date: 16th Aug 2025 Tracking - Hermes Corporate: H01HYA0051354332 Carri…" at bounding box center [954, 161] width 144 height 64
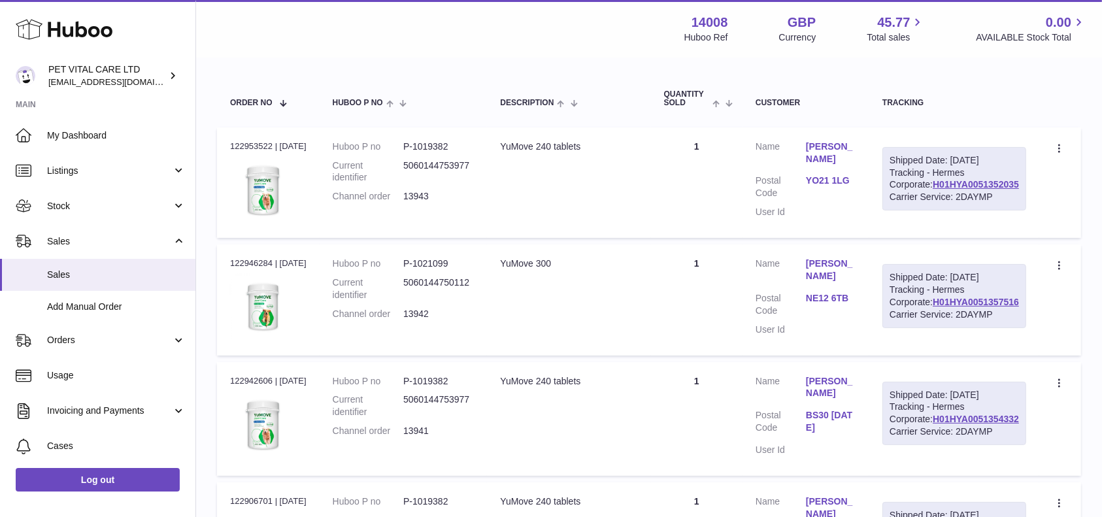
scroll to position [174, 0]
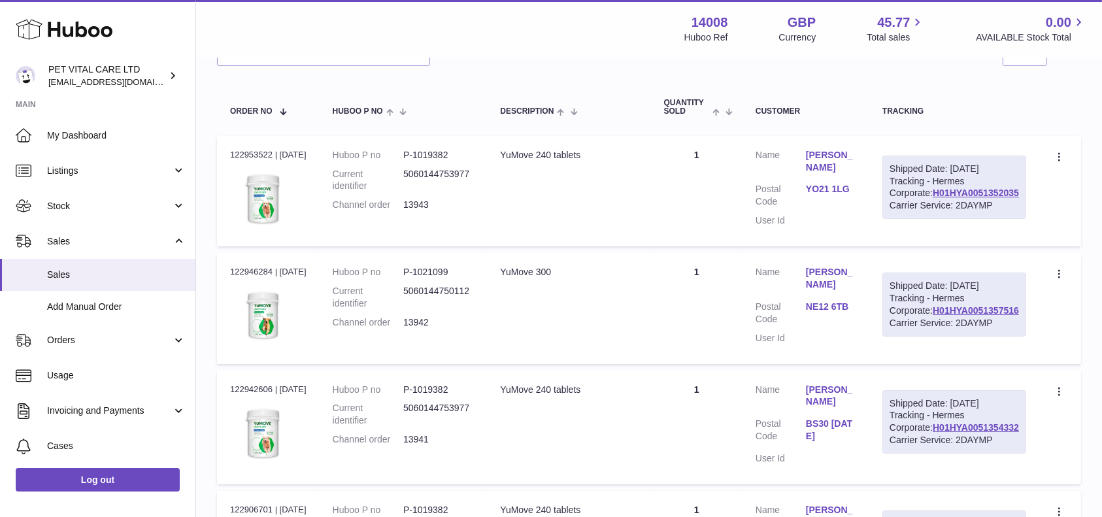
drag, startPoint x: 1023, startPoint y: 365, endPoint x: 928, endPoint y: 360, distance: 94.9
click at [928, 337] on div "Shipped Date: 16th Aug 2025 Tracking - Hermes Corporate: H01HYA0051357516 Carri…" at bounding box center [954, 305] width 144 height 64
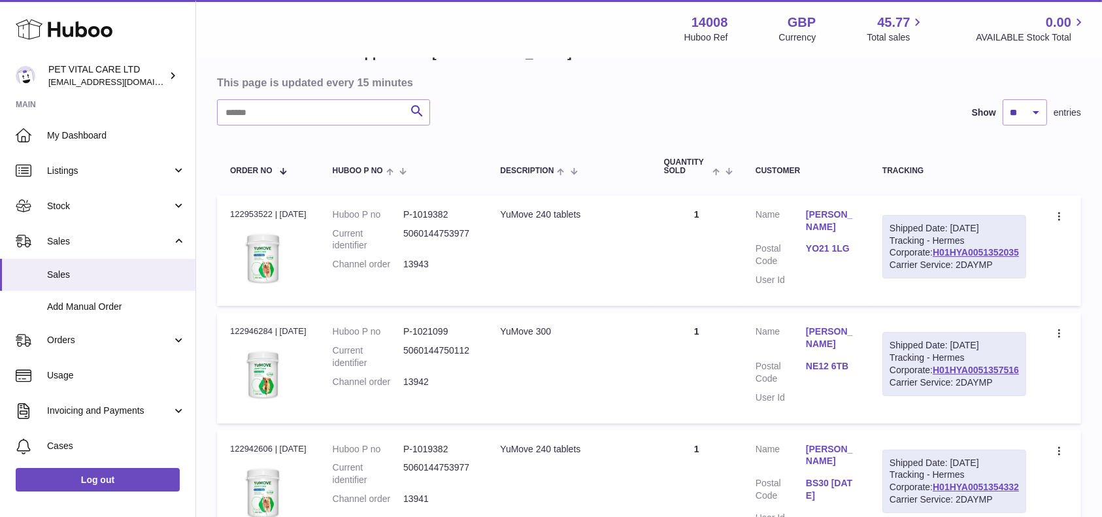
scroll to position [87, 0]
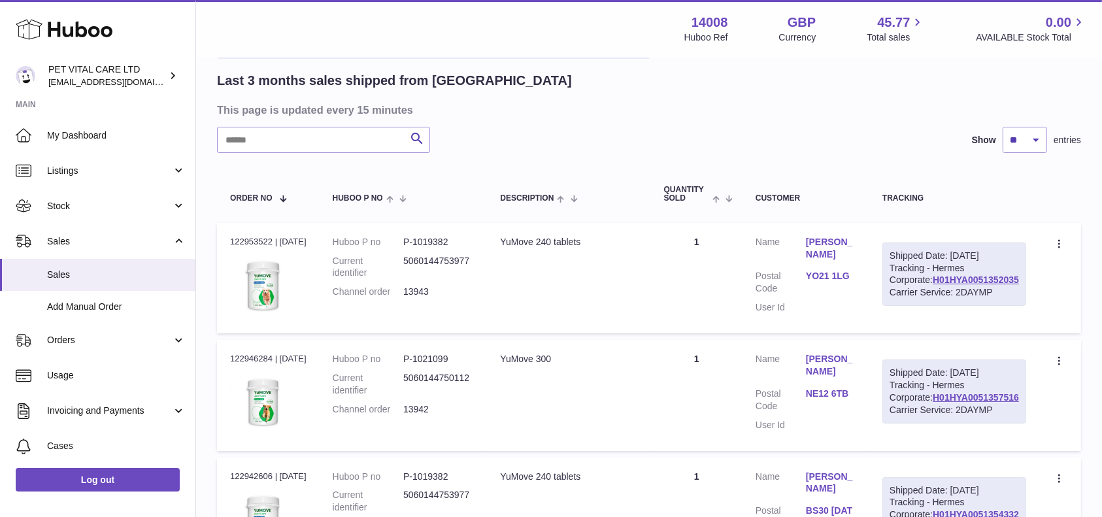
drag, startPoint x: 1023, startPoint y: 299, endPoint x: 926, endPoint y: 299, distance: 96.7
click at [926, 299] on div "Shipped Date: 16th Aug 2025 Tracking - Hermes Corporate: H01HYA0051352035 Carri…" at bounding box center [954, 274] width 144 height 64
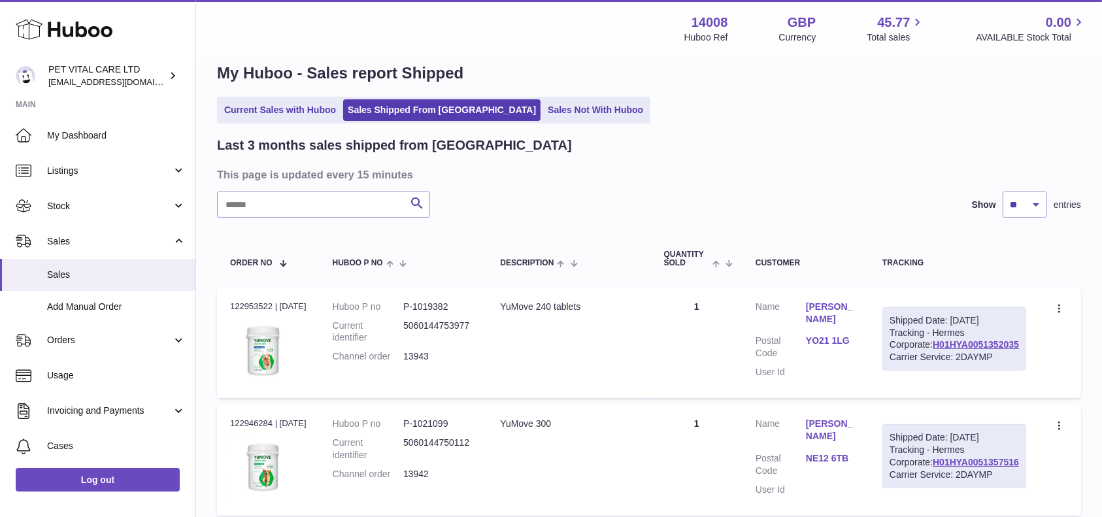
scroll to position [0, 0]
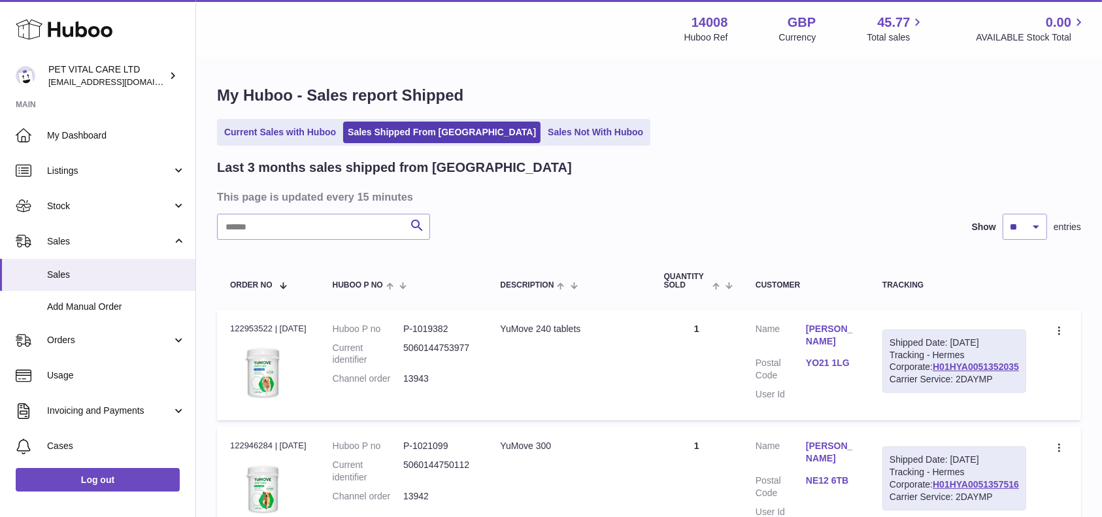
click at [561, 122] on link "Sales Not With Huboo" at bounding box center [595, 133] width 105 height 22
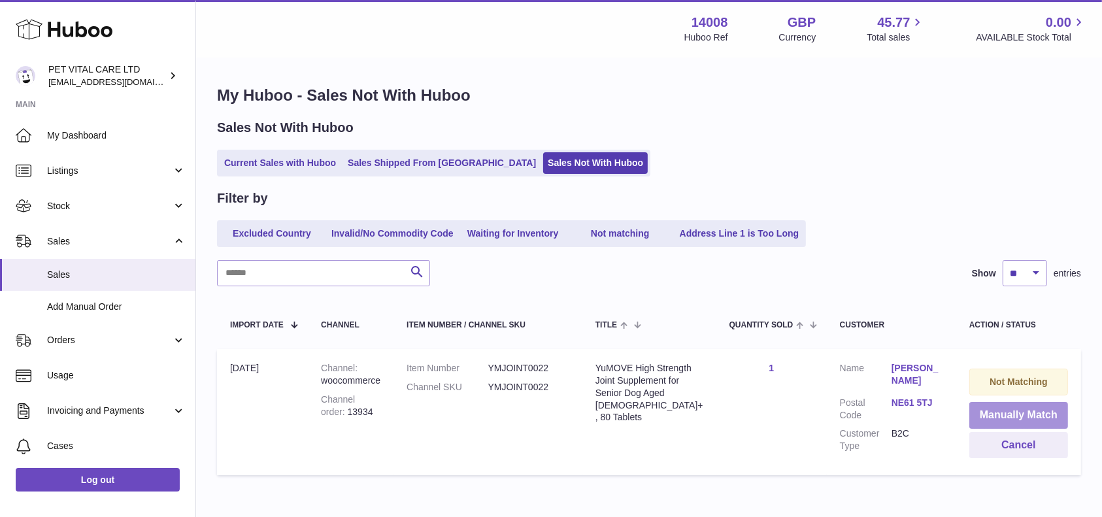
click at [1012, 416] on button "Manually Match" at bounding box center [1018, 415] width 99 height 27
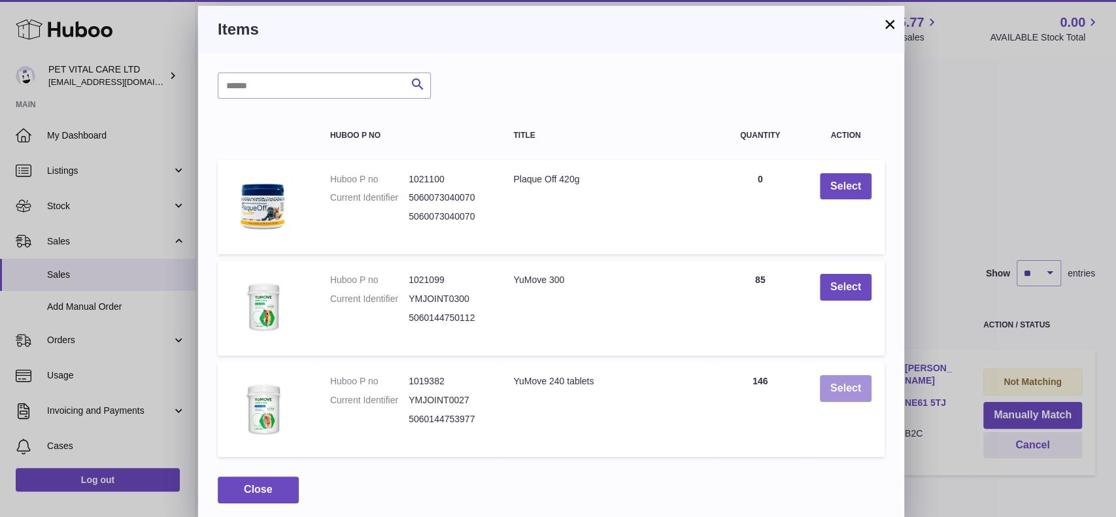
click at [852, 391] on button "Select" at bounding box center [846, 388] width 52 height 27
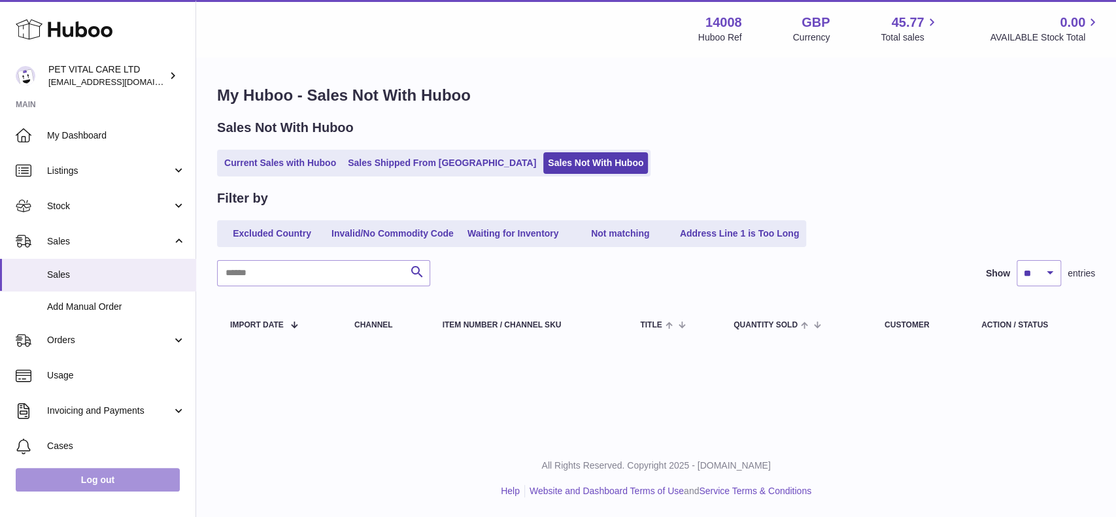
click at [75, 485] on link "Log out" at bounding box center [98, 480] width 164 height 24
